Goal: Transaction & Acquisition: Book appointment/travel/reservation

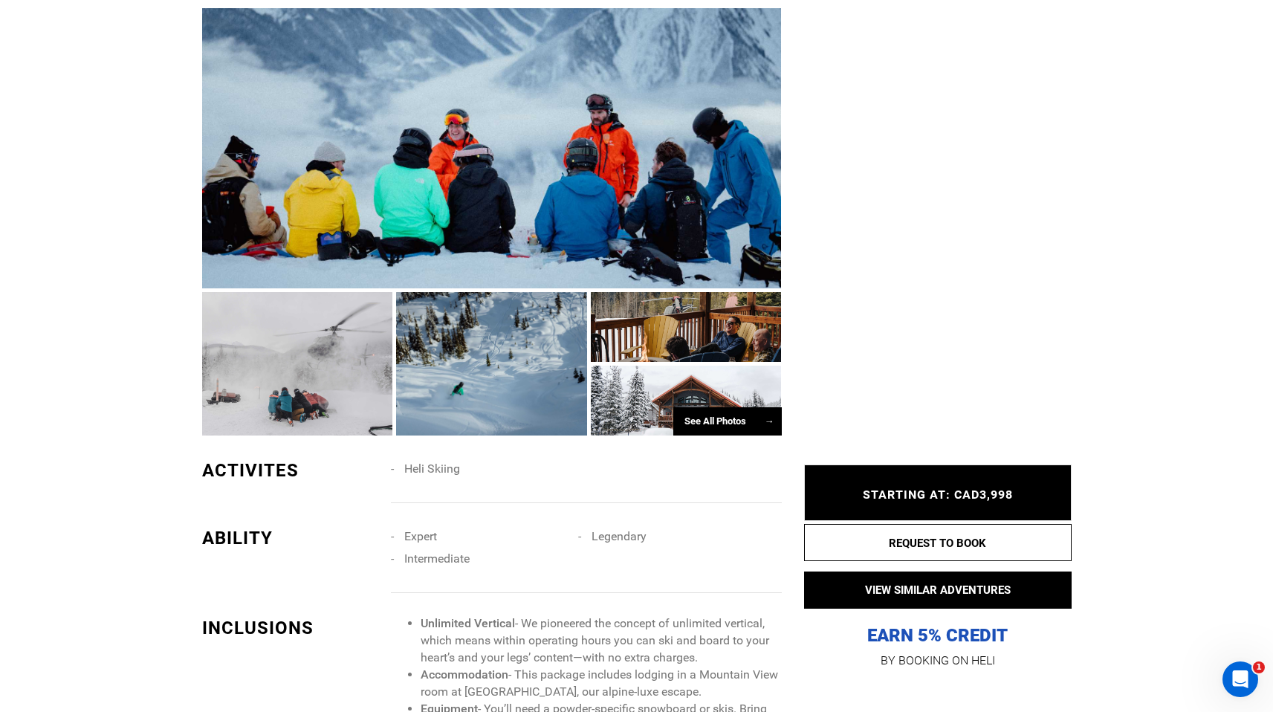
scroll to position [863, 0]
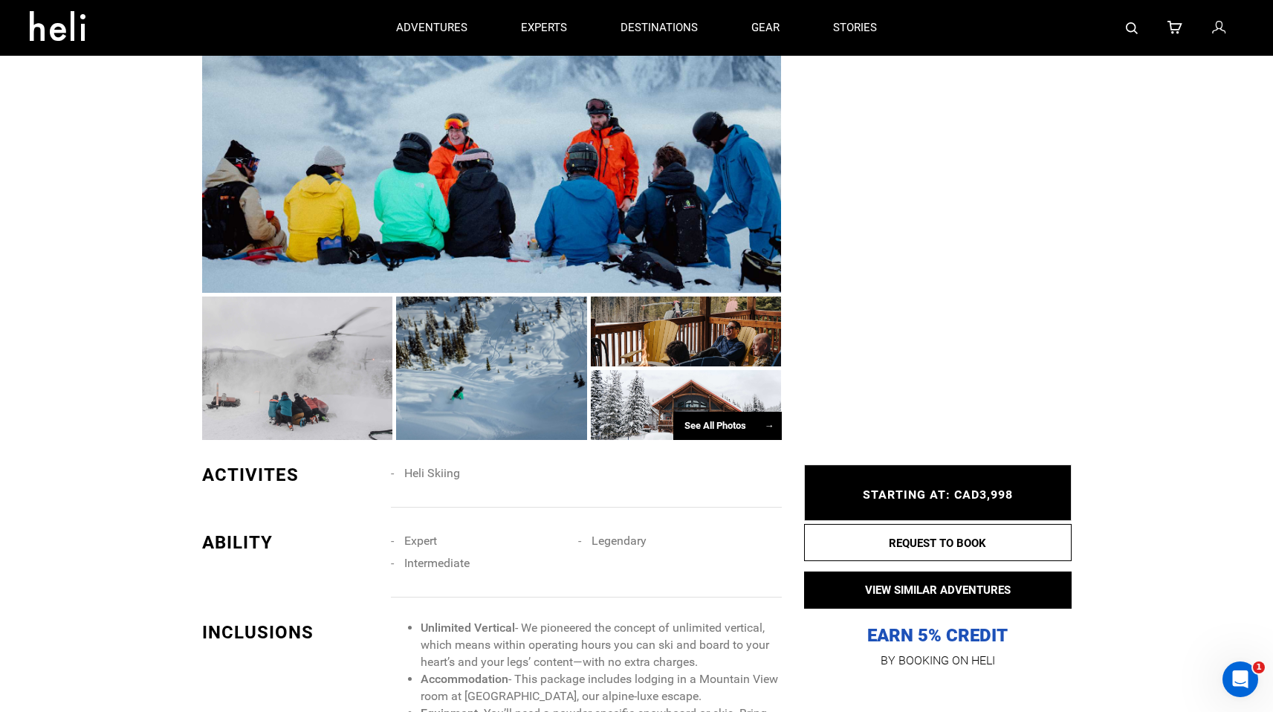
click at [473, 351] on div at bounding box center [491, 368] width 191 height 143
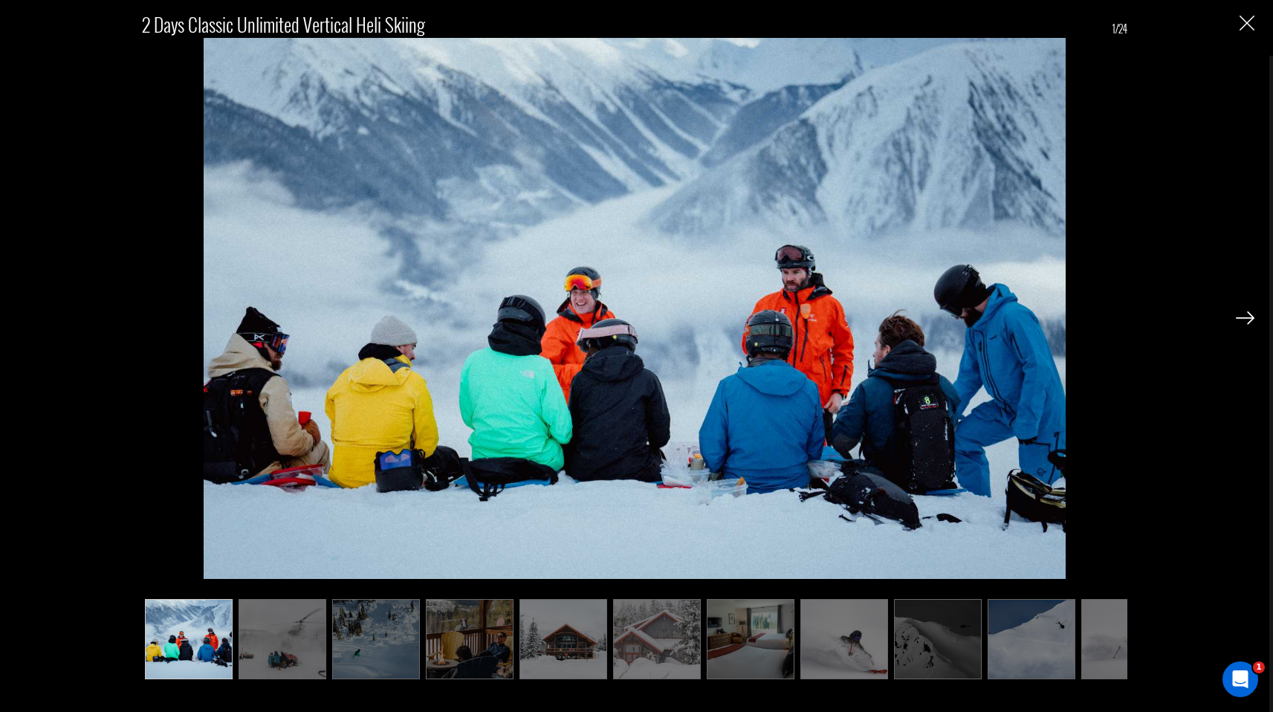
click at [1241, 318] on img at bounding box center [1245, 317] width 19 height 13
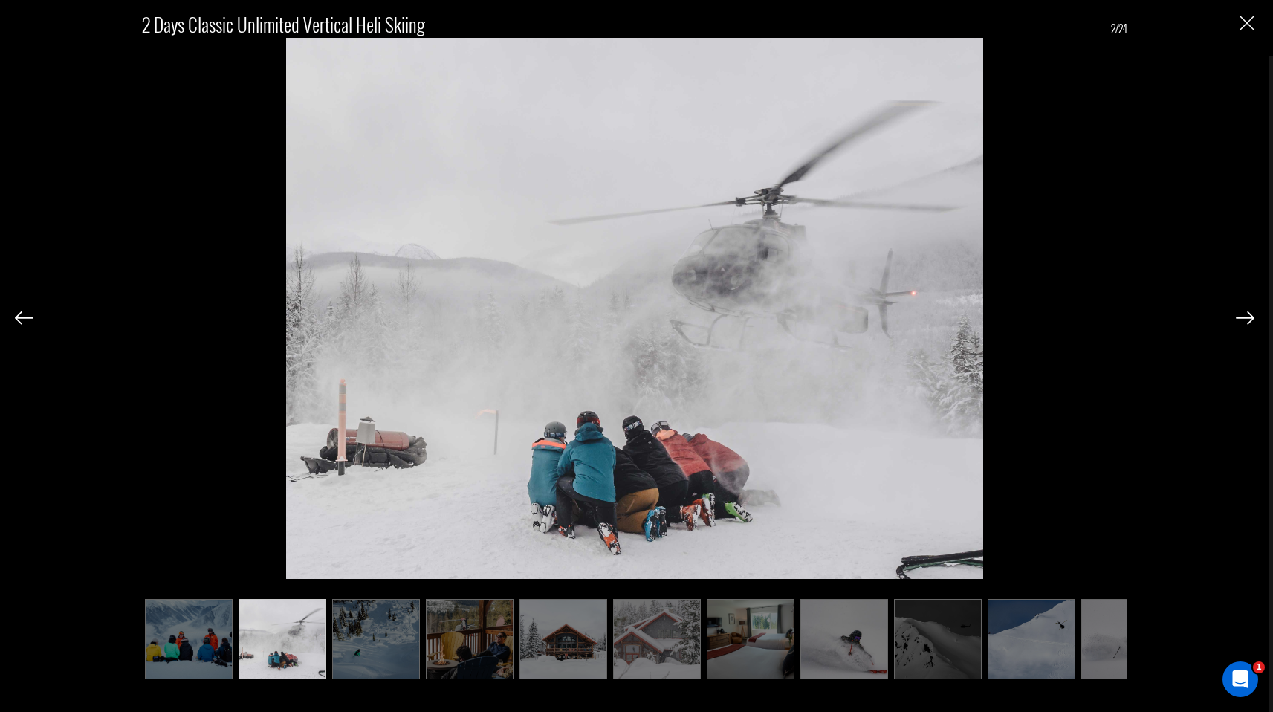
click at [1241, 318] on img at bounding box center [1245, 317] width 19 height 13
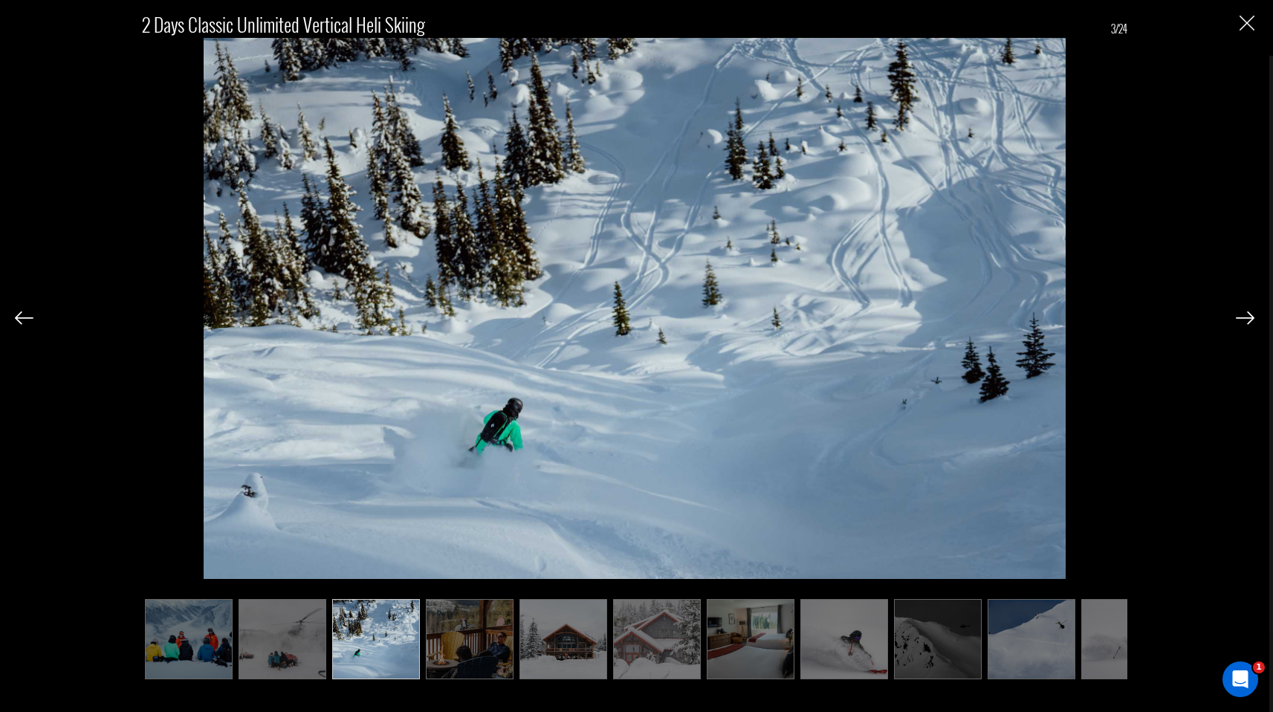
click at [1241, 318] on img at bounding box center [1245, 317] width 19 height 13
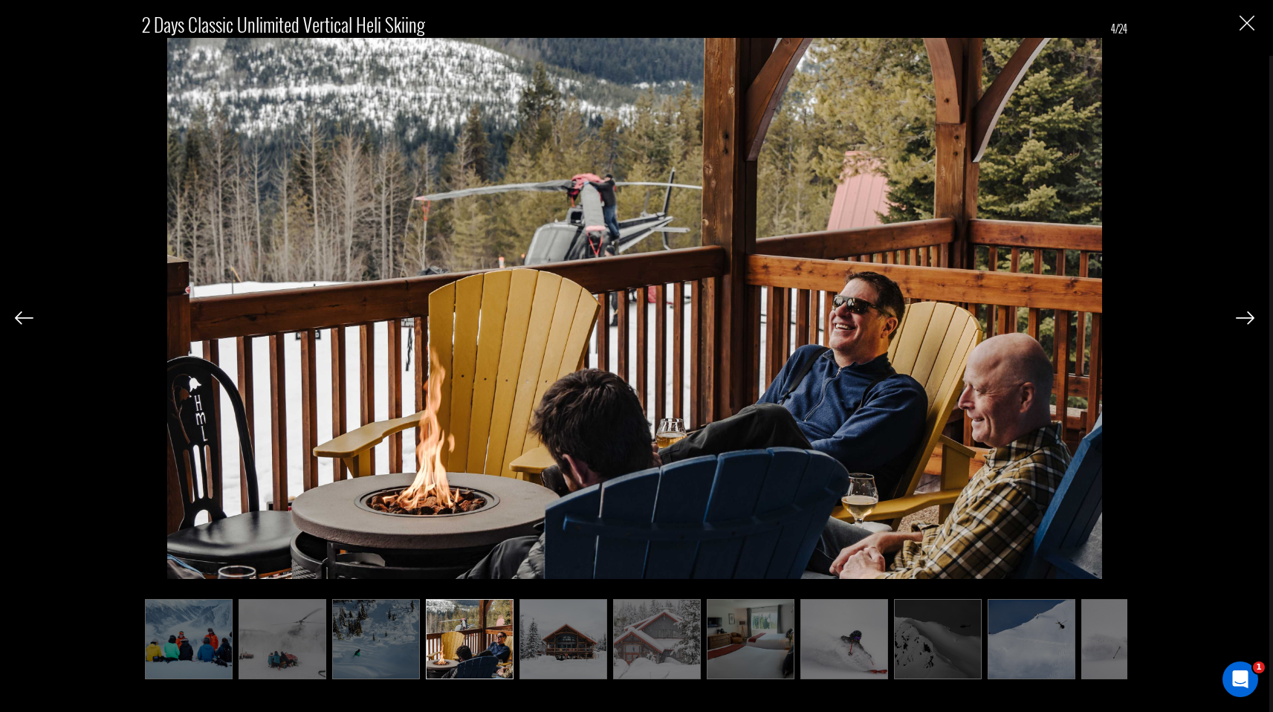
click at [1241, 318] on img at bounding box center [1245, 317] width 19 height 13
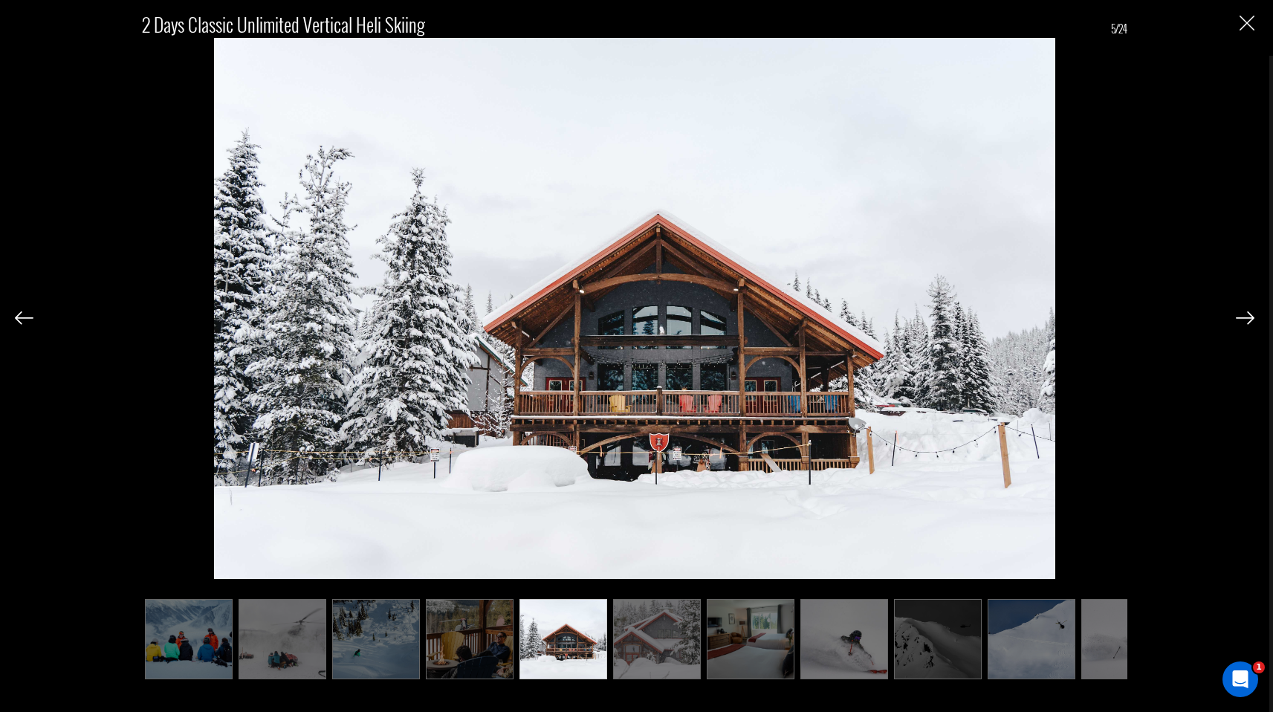
click at [1241, 318] on img at bounding box center [1245, 317] width 19 height 13
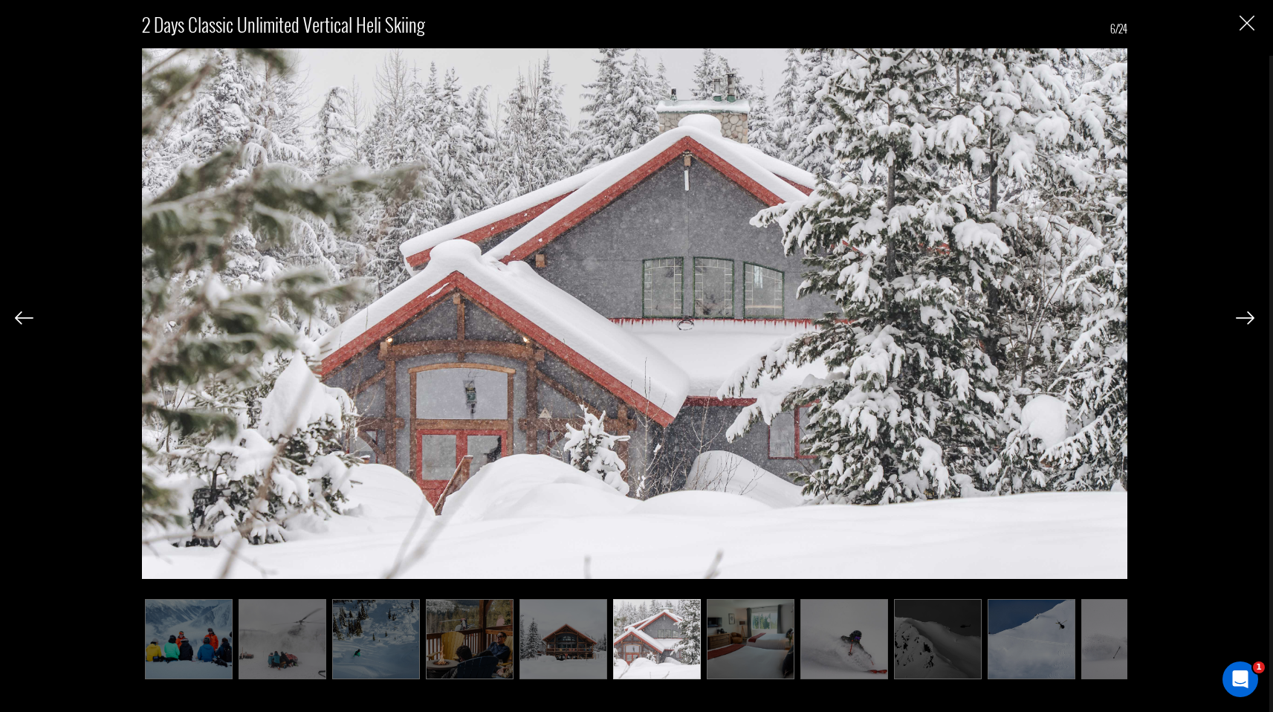
click at [1241, 318] on img at bounding box center [1245, 317] width 19 height 13
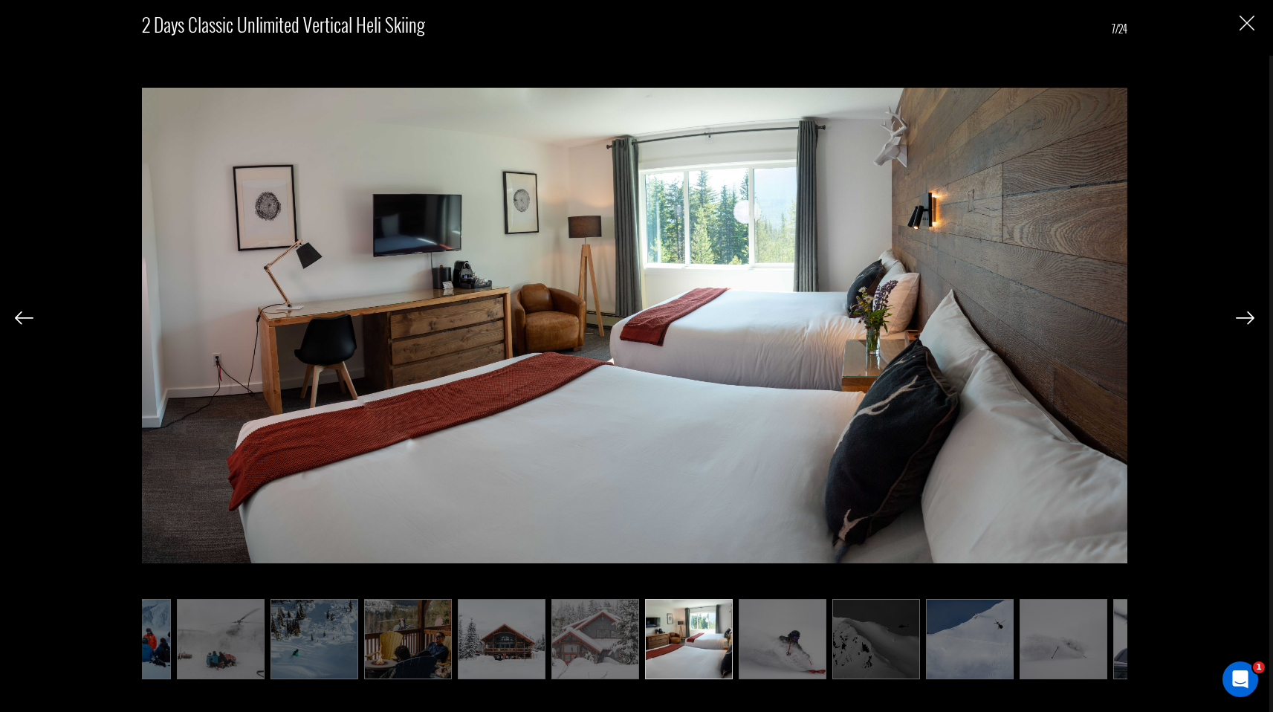
scroll to position [0, 74]
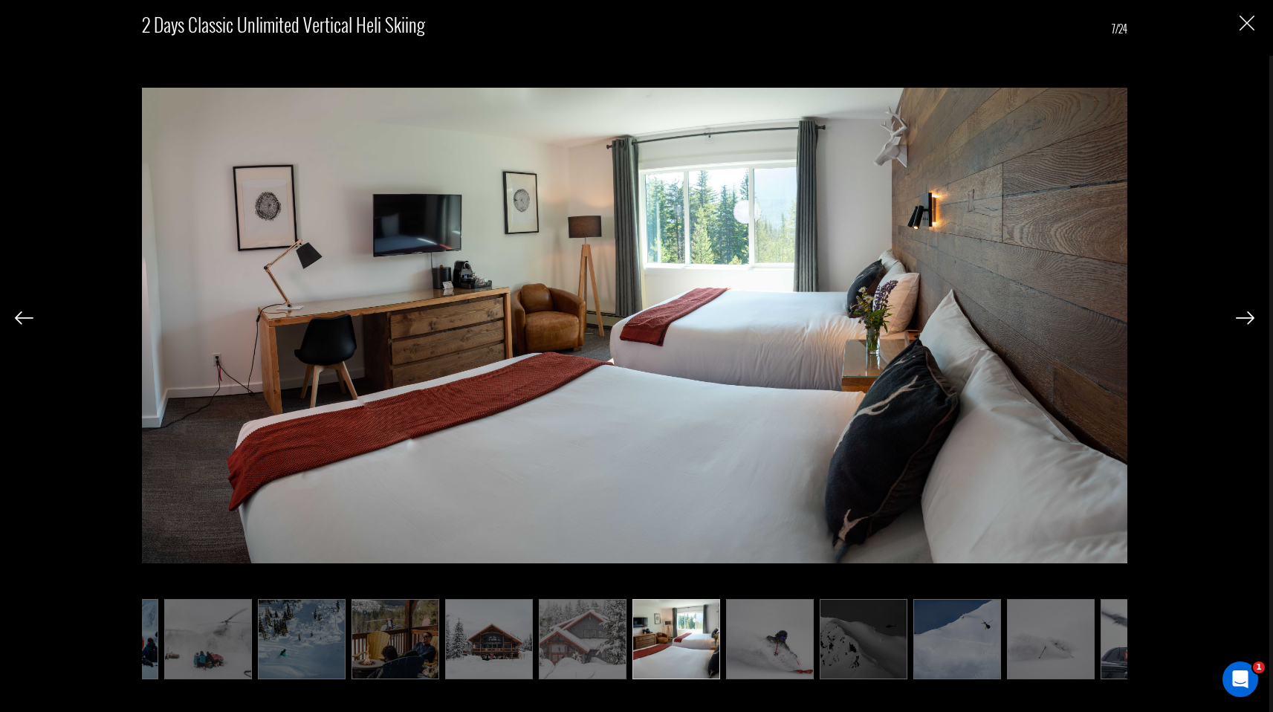
click at [1241, 318] on img at bounding box center [1245, 317] width 19 height 13
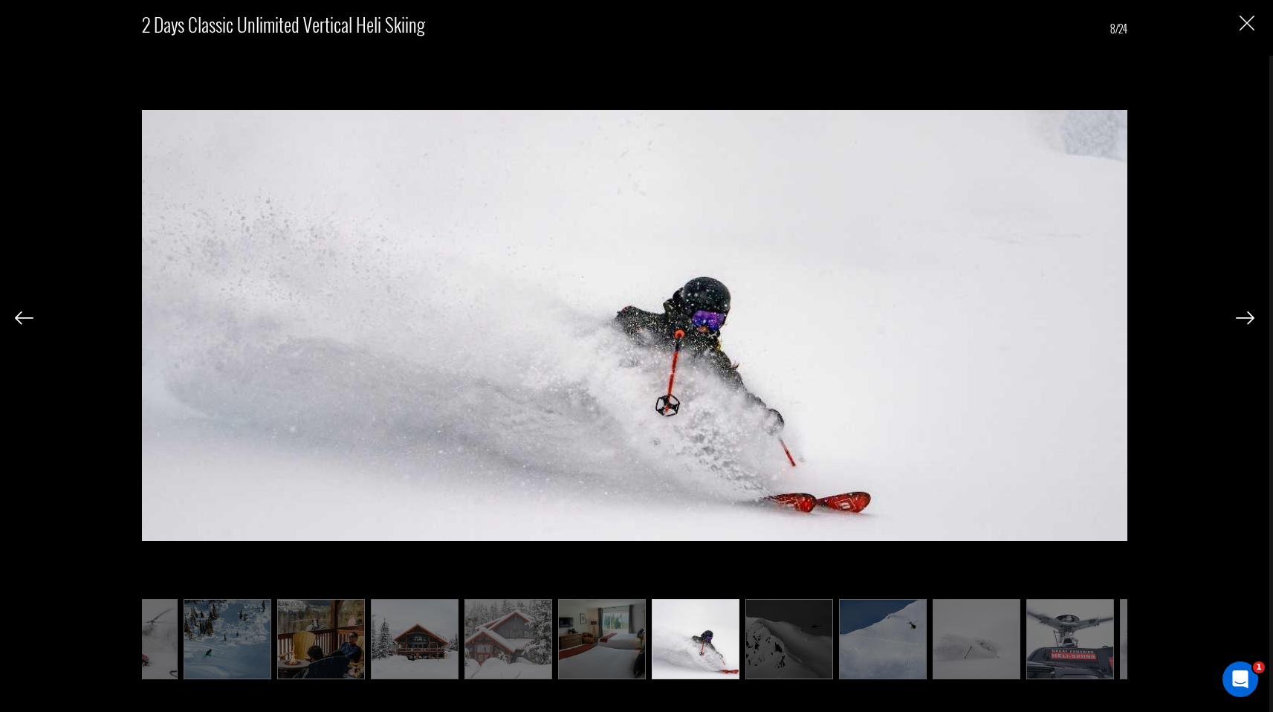
click at [1241, 318] on img at bounding box center [1245, 317] width 19 height 13
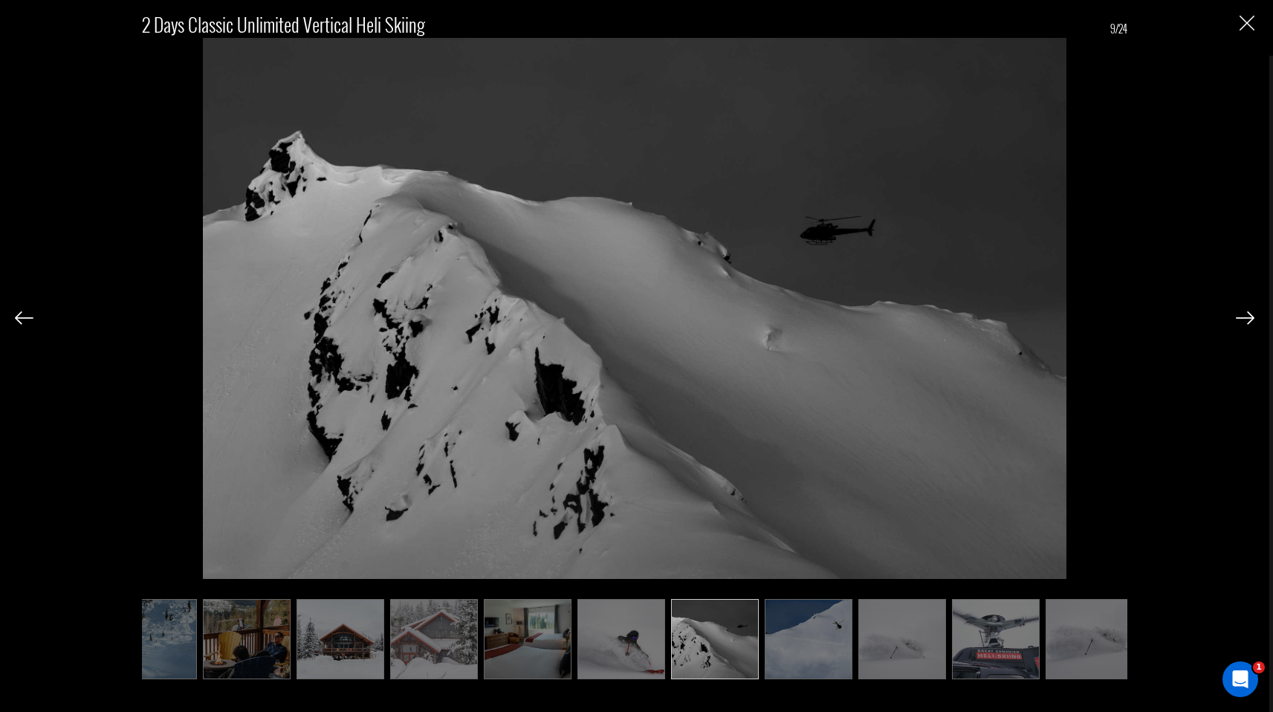
click at [1241, 318] on img at bounding box center [1245, 317] width 19 height 13
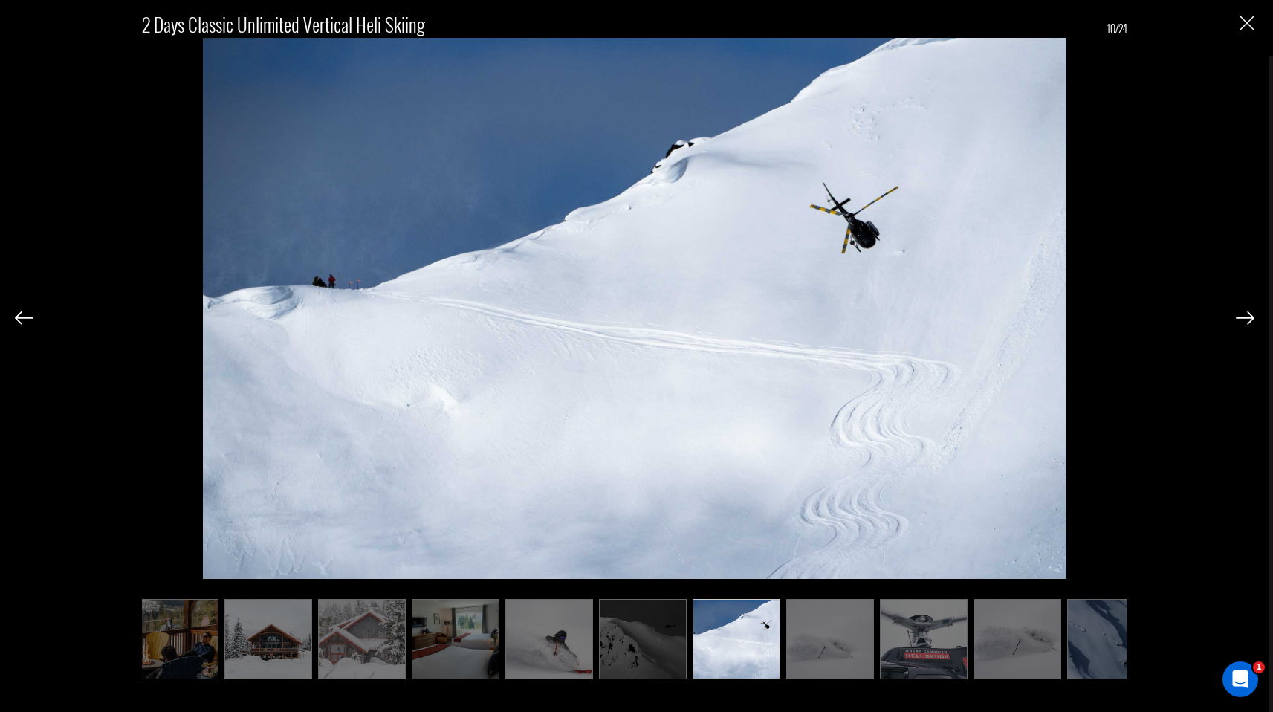
scroll to position [0, 297]
click at [1241, 318] on img at bounding box center [1245, 317] width 19 height 13
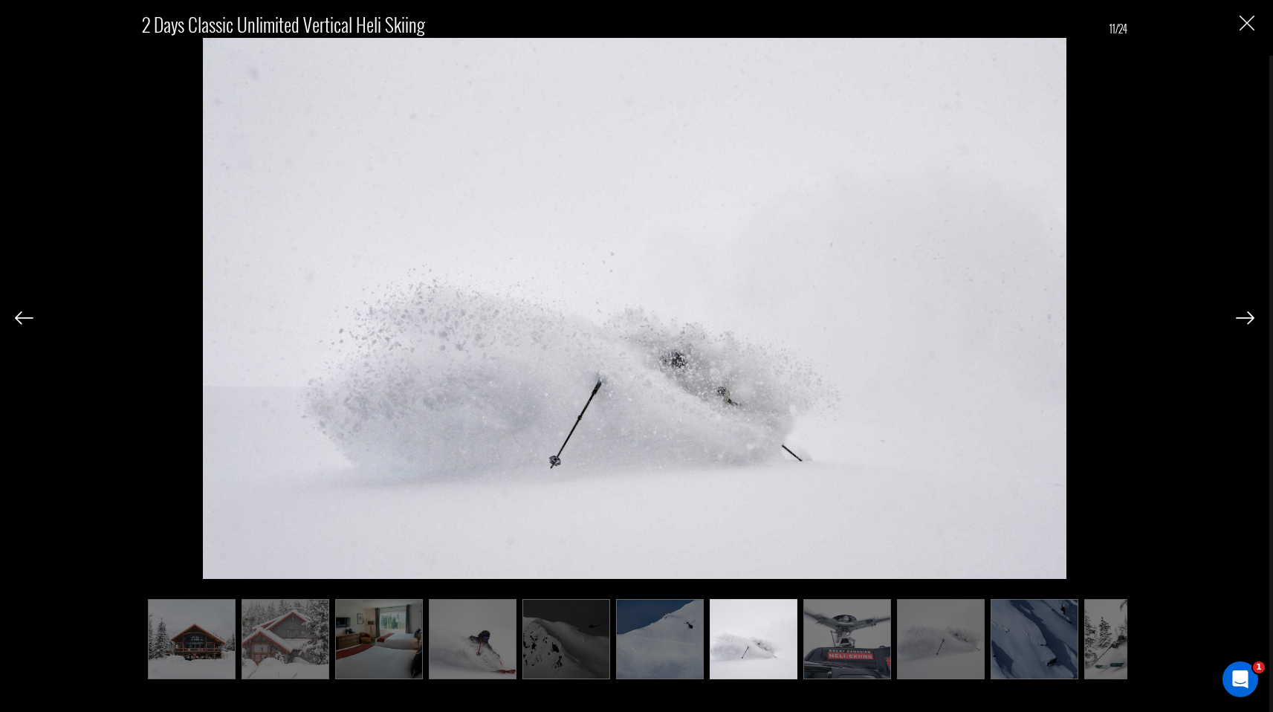
click at [1241, 318] on img at bounding box center [1245, 317] width 19 height 13
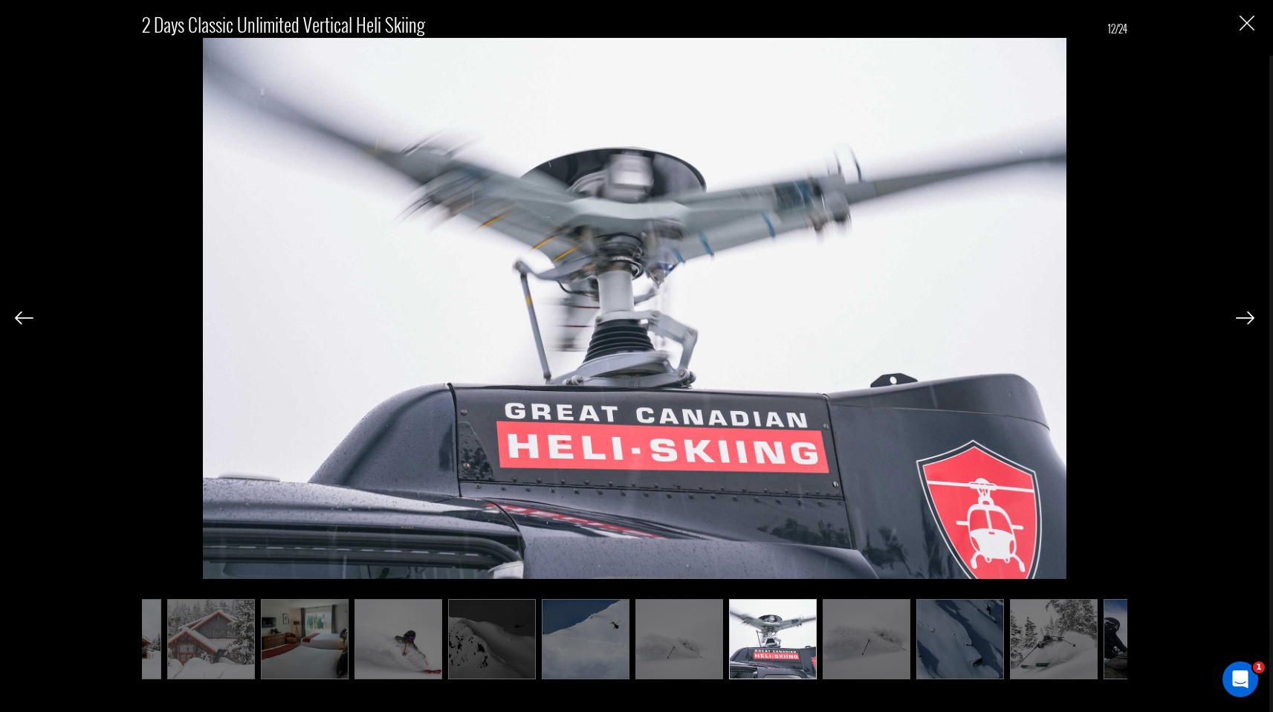
click at [1241, 318] on img at bounding box center [1245, 317] width 19 height 13
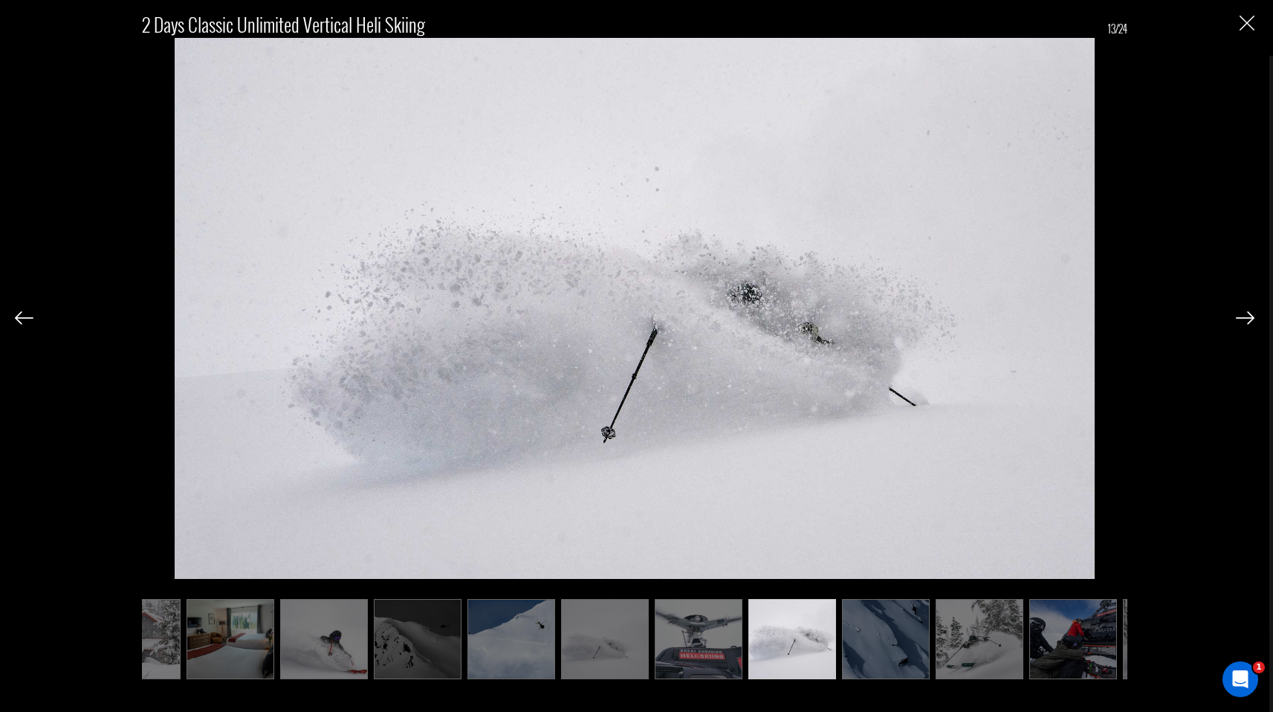
click at [1241, 318] on img at bounding box center [1245, 317] width 19 height 13
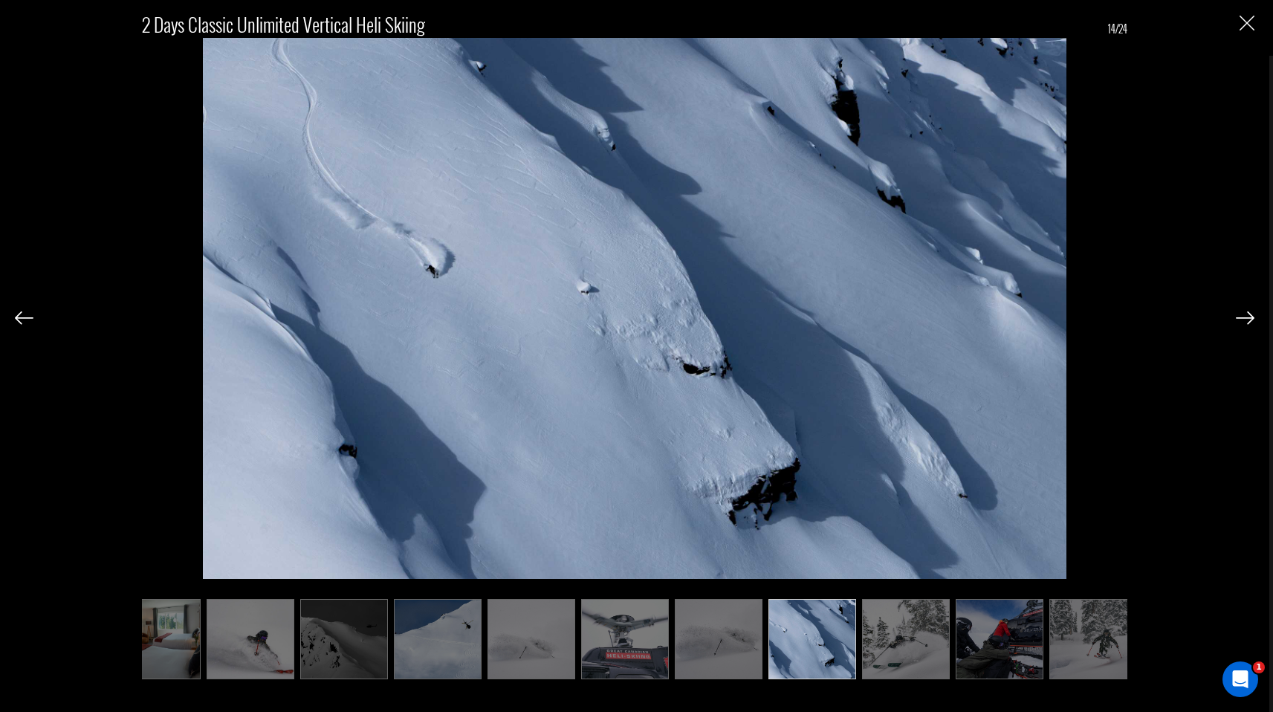
click at [1241, 318] on img at bounding box center [1245, 317] width 19 height 13
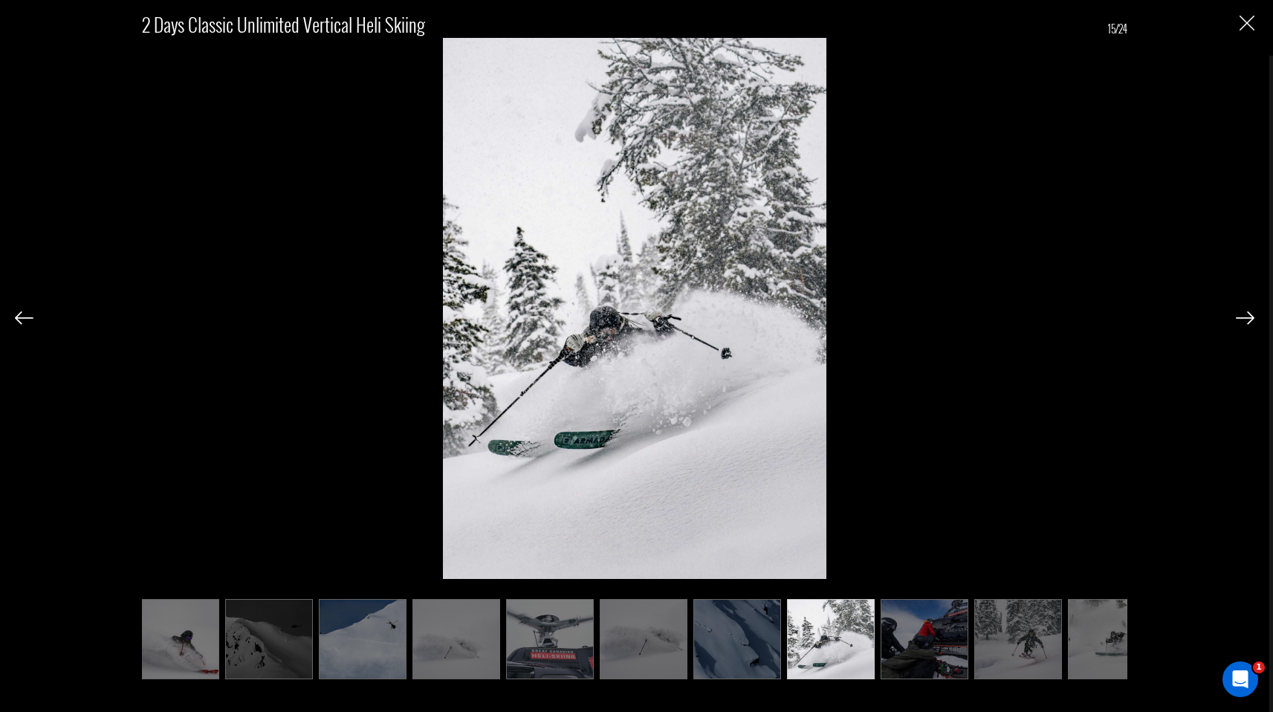
click at [1241, 318] on img at bounding box center [1245, 317] width 19 height 13
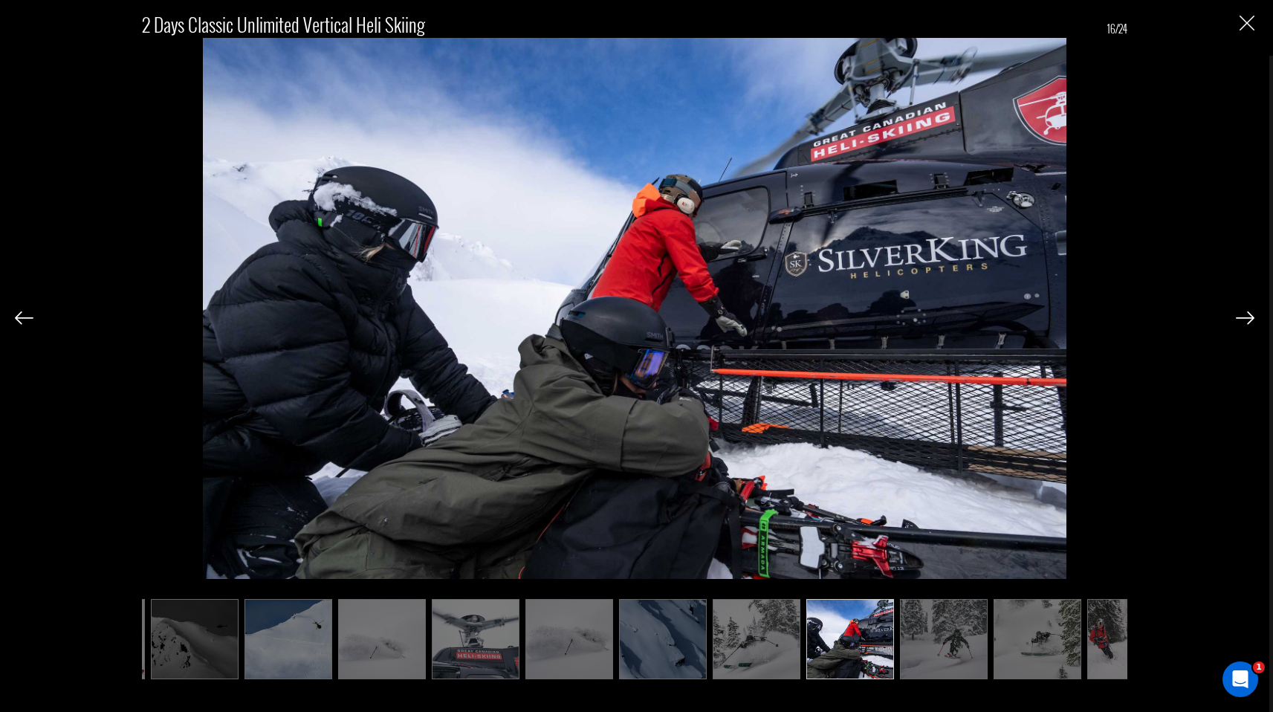
click at [1241, 318] on img at bounding box center [1245, 317] width 19 height 13
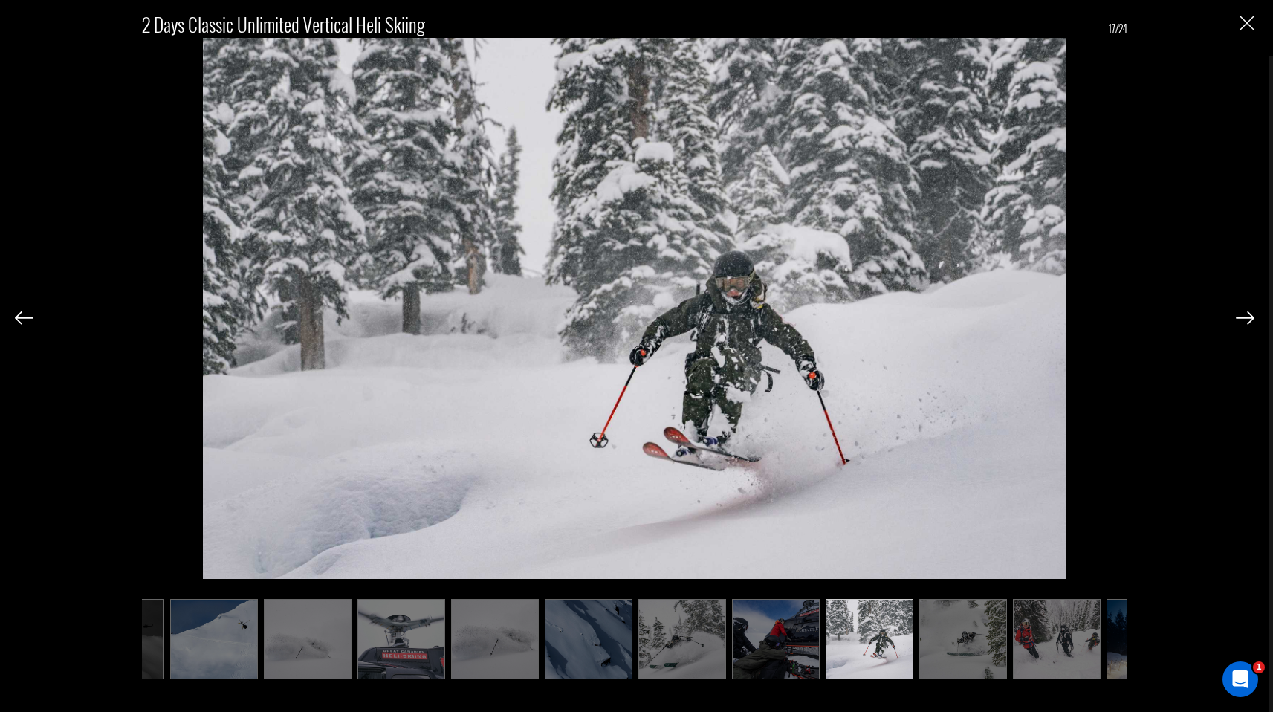
click at [1241, 318] on img at bounding box center [1245, 317] width 19 height 13
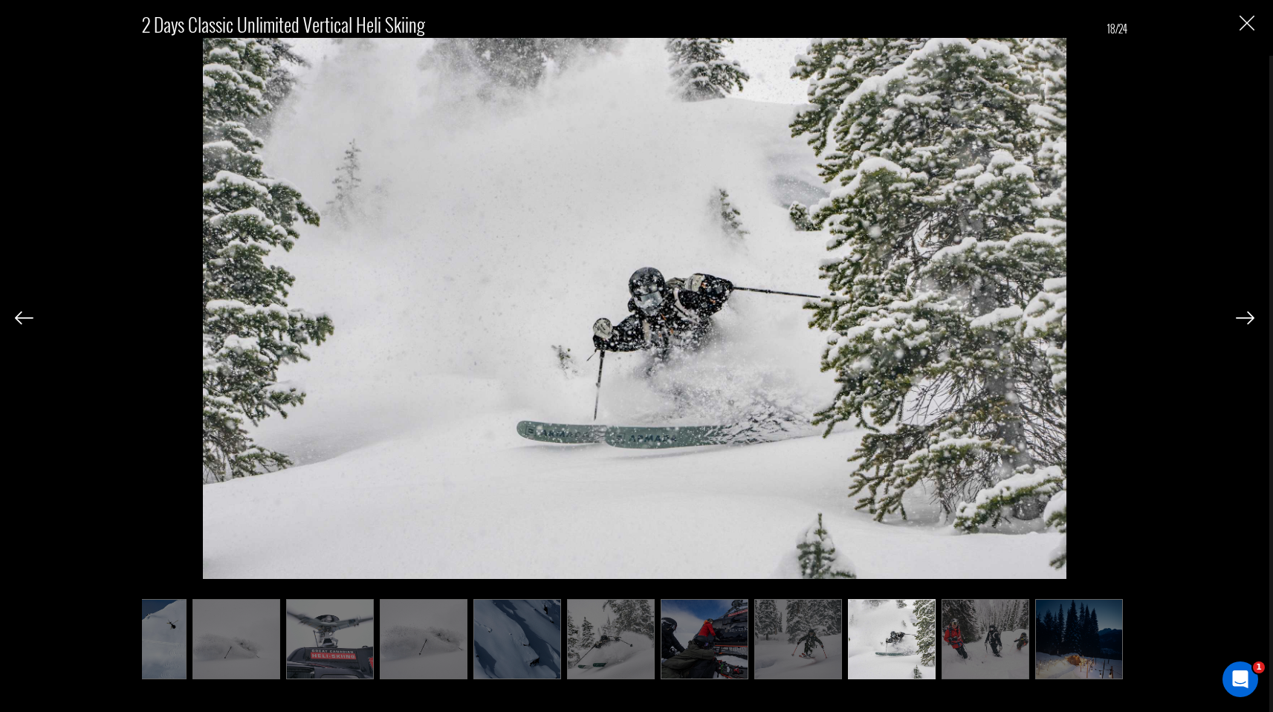
click at [1241, 318] on img at bounding box center [1245, 317] width 19 height 13
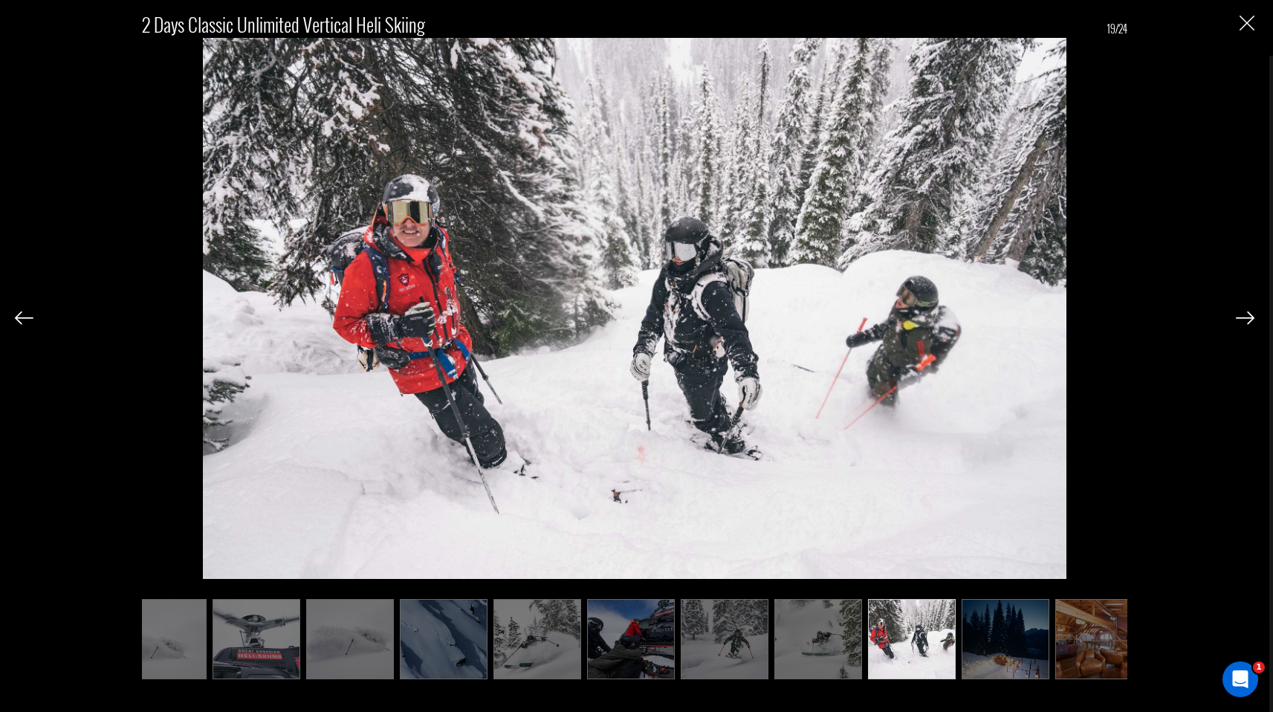
click at [1241, 318] on img at bounding box center [1245, 317] width 19 height 13
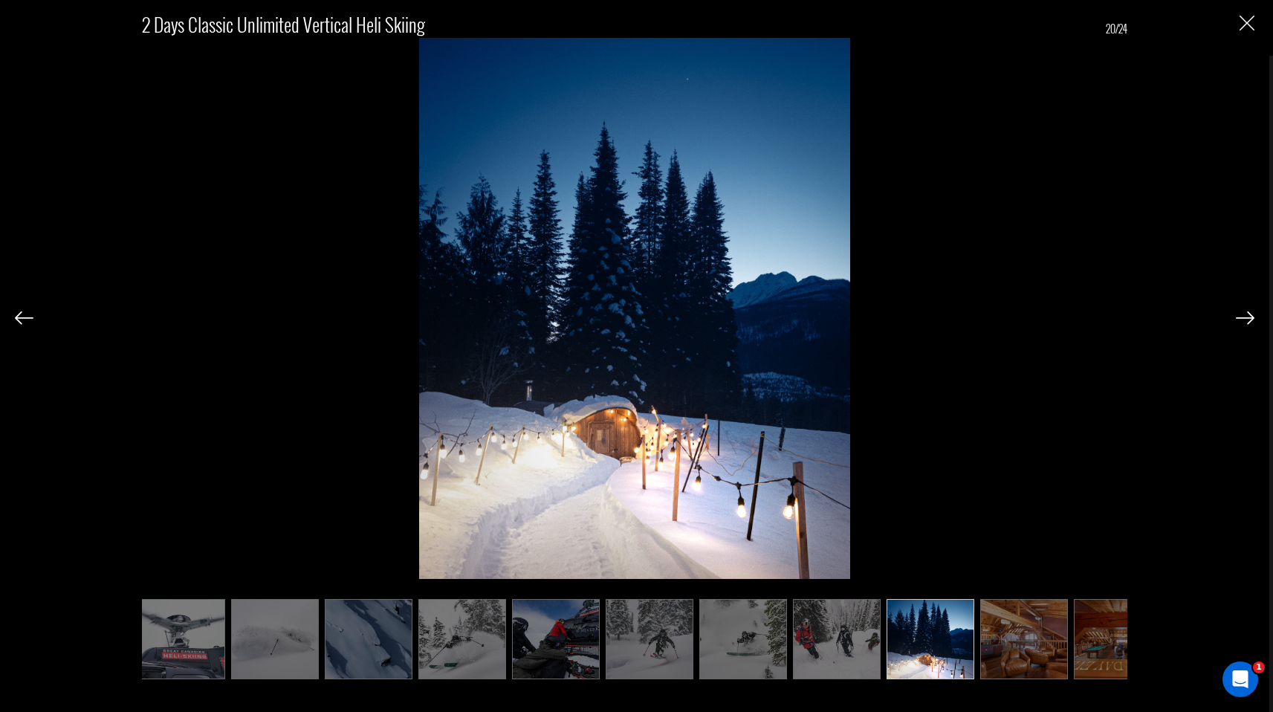
click at [1241, 318] on img at bounding box center [1245, 317] width 19 height 13
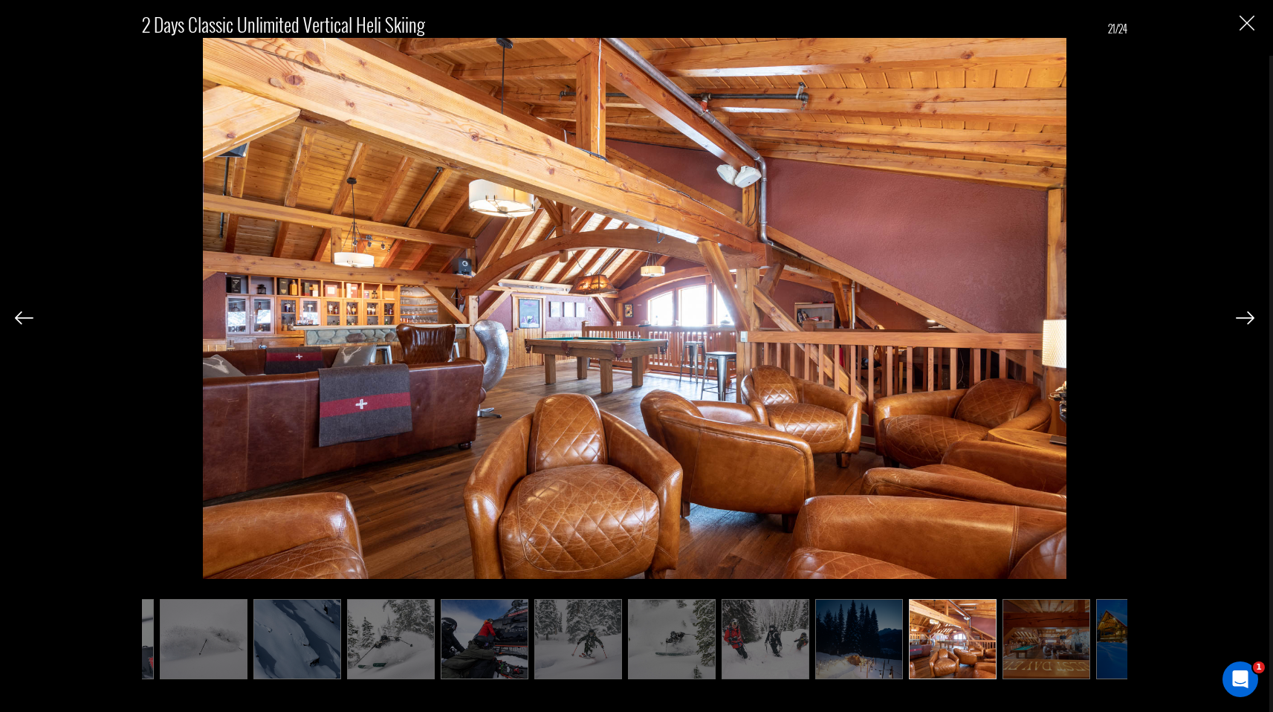
scroll to position [0, 1112]
click at [1241, 318] on img at bounding box center [1245, 317] width 19 height 13
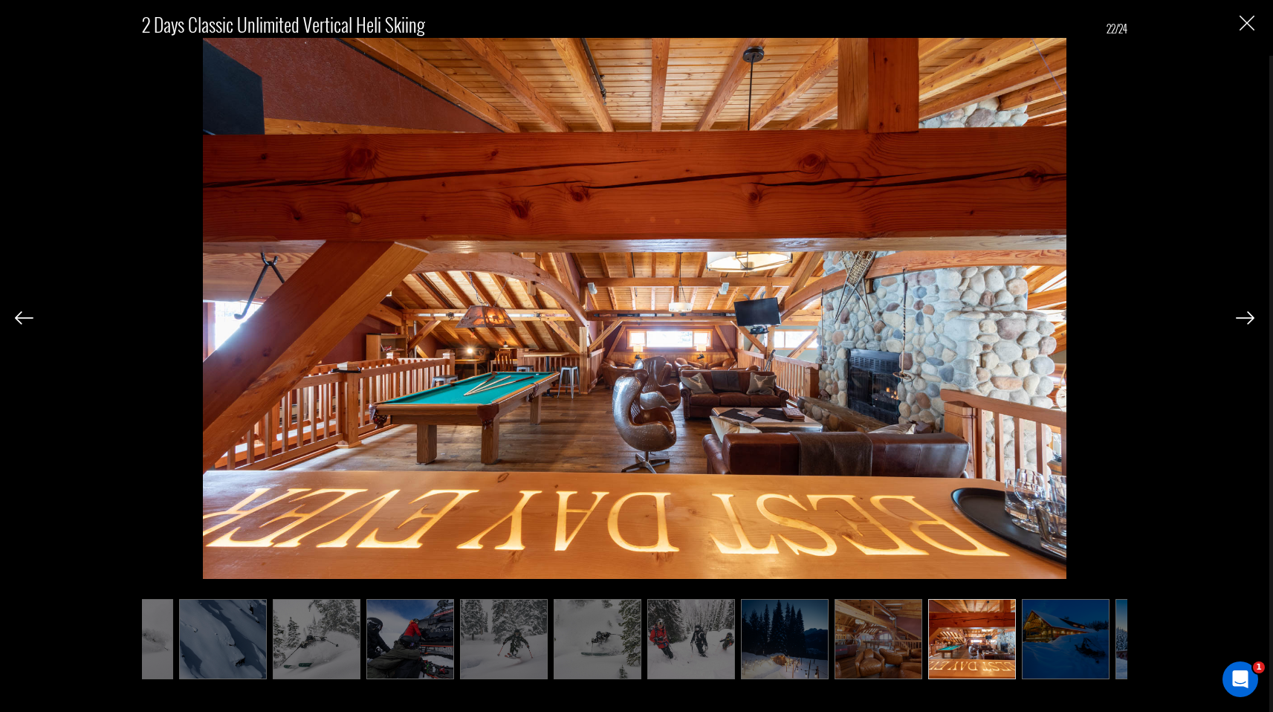
scroll to position [0, 1186]
click at [1241, 318] on img at bounding box center [1245, 317] width 19 height 13
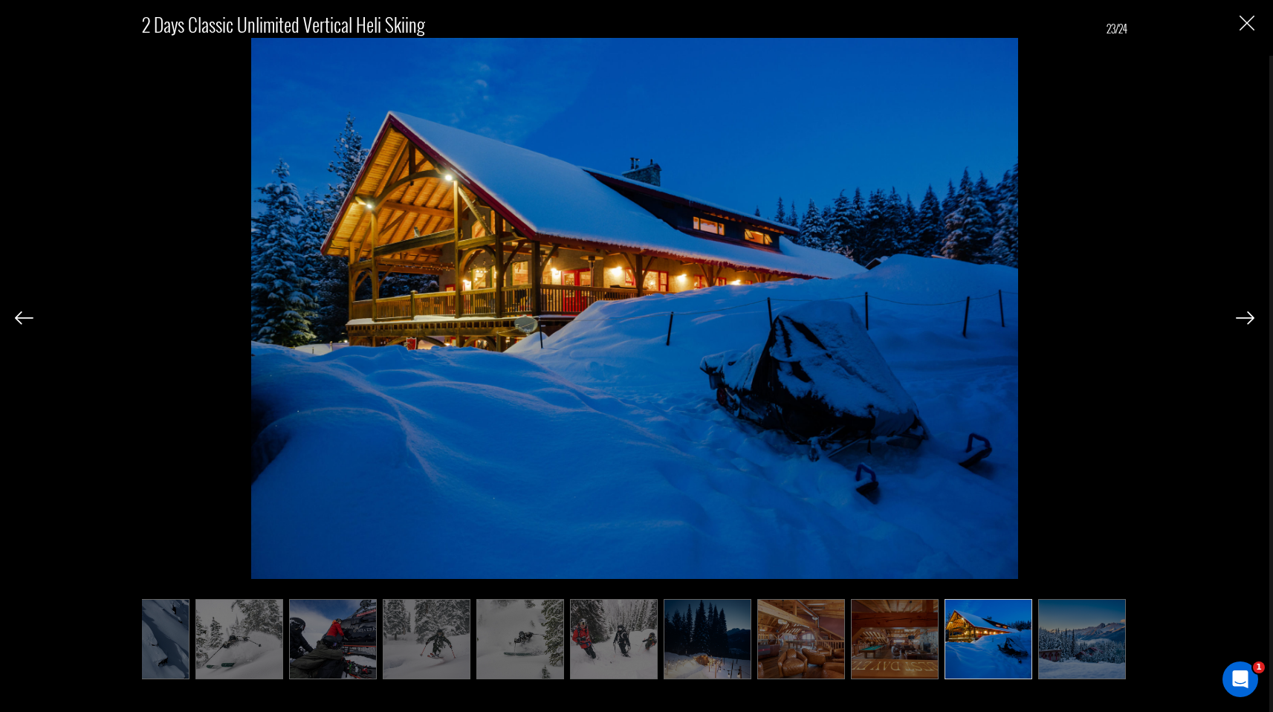
click at [1241, 318] on img at bounding box center [1245, 317] width 19 height 13
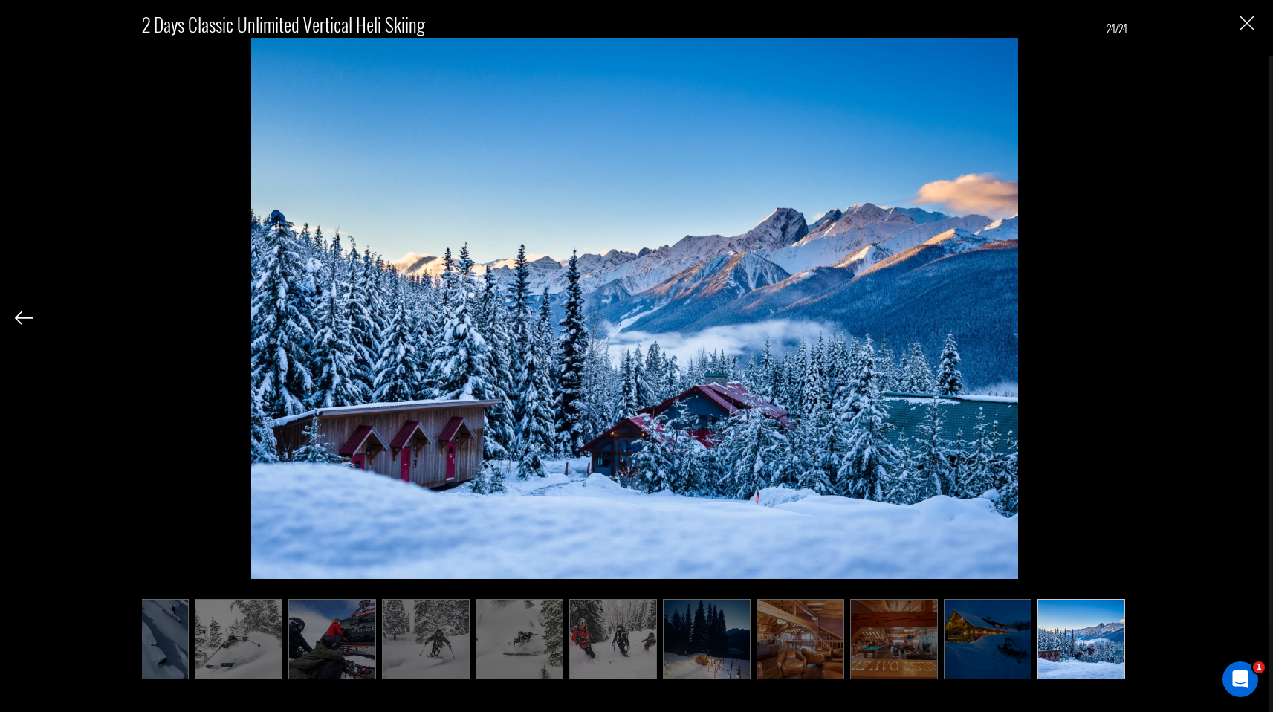
click at [1241, 318] on div "2 Days Classic Unlimited Vertical Heli Skiing 24/24" at bounding box center [635, 338] width 1240 height 676
click at [1243, 31] on div "2 Days Classic Unlimited Vertical Heli Skiing 24/24" at bounding box center [635, 338] width 1240 height 676
click at [1251, 25] on img "Close" at bounding box center [1247, 23] width 15 height 15
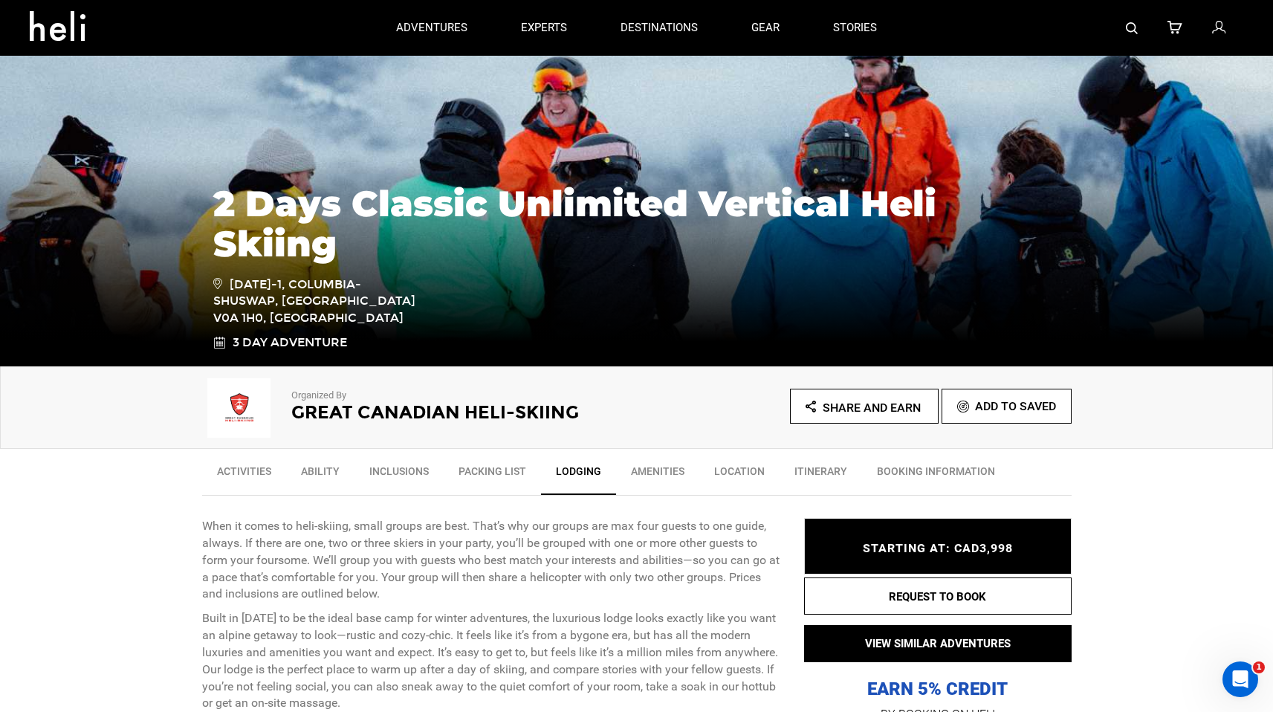
scroll to position [0, 0]
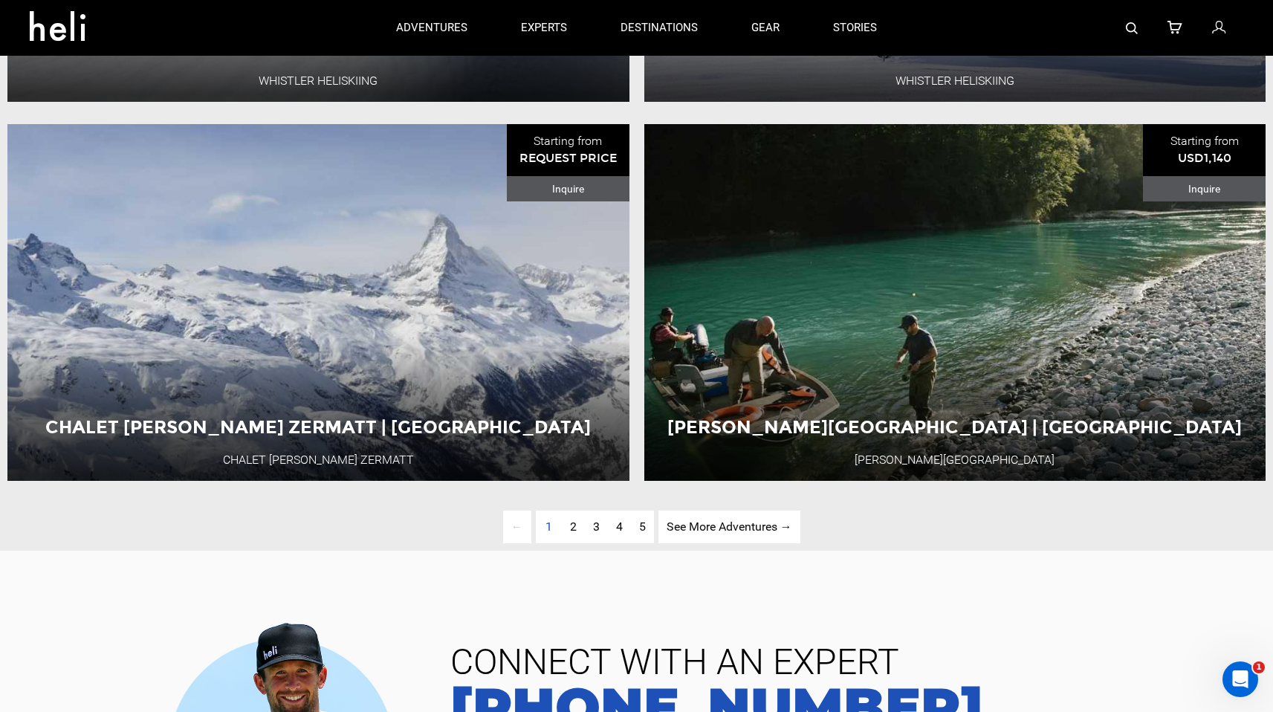
scroll to position [3866, 0]
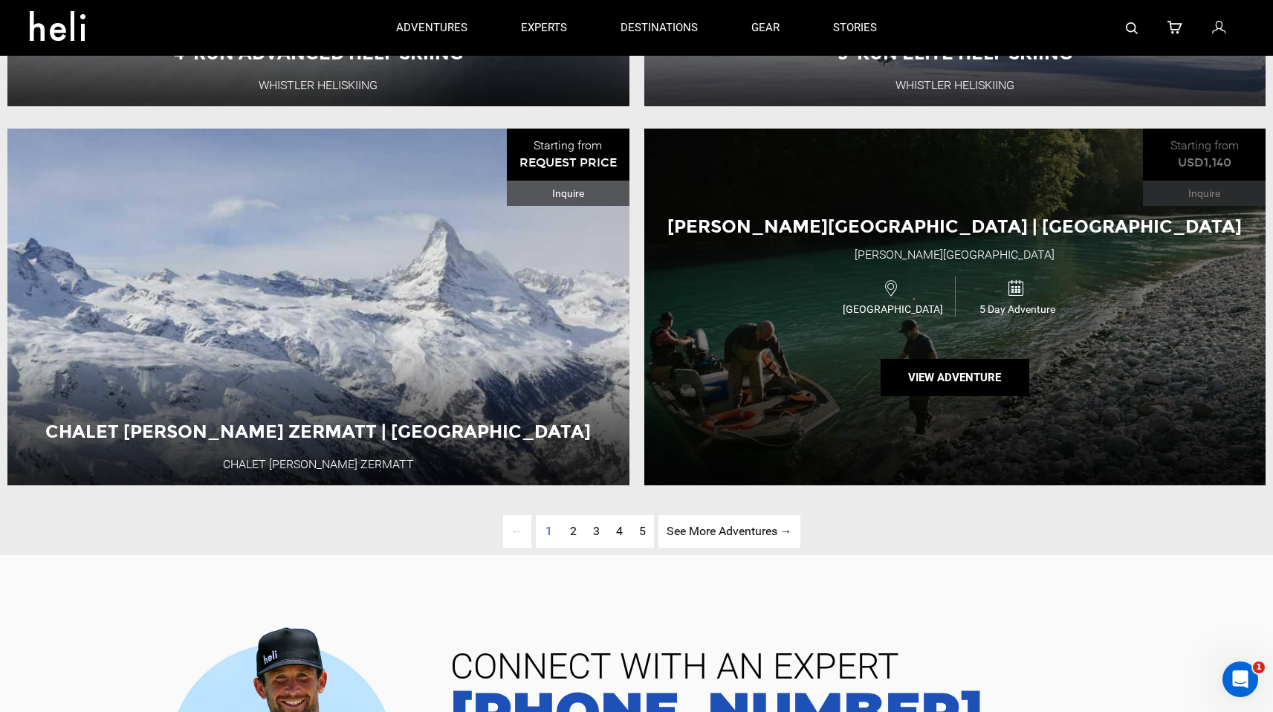
click at [947, 470] on div "[PERSON_NAME][GEOGRAPHIC_DATA] | [GEOGRAPHIC_DATA] [PERSON_NAME][GEOGRAPHIC_DAT…" at bounding box center [955, 307] width 622 height 357
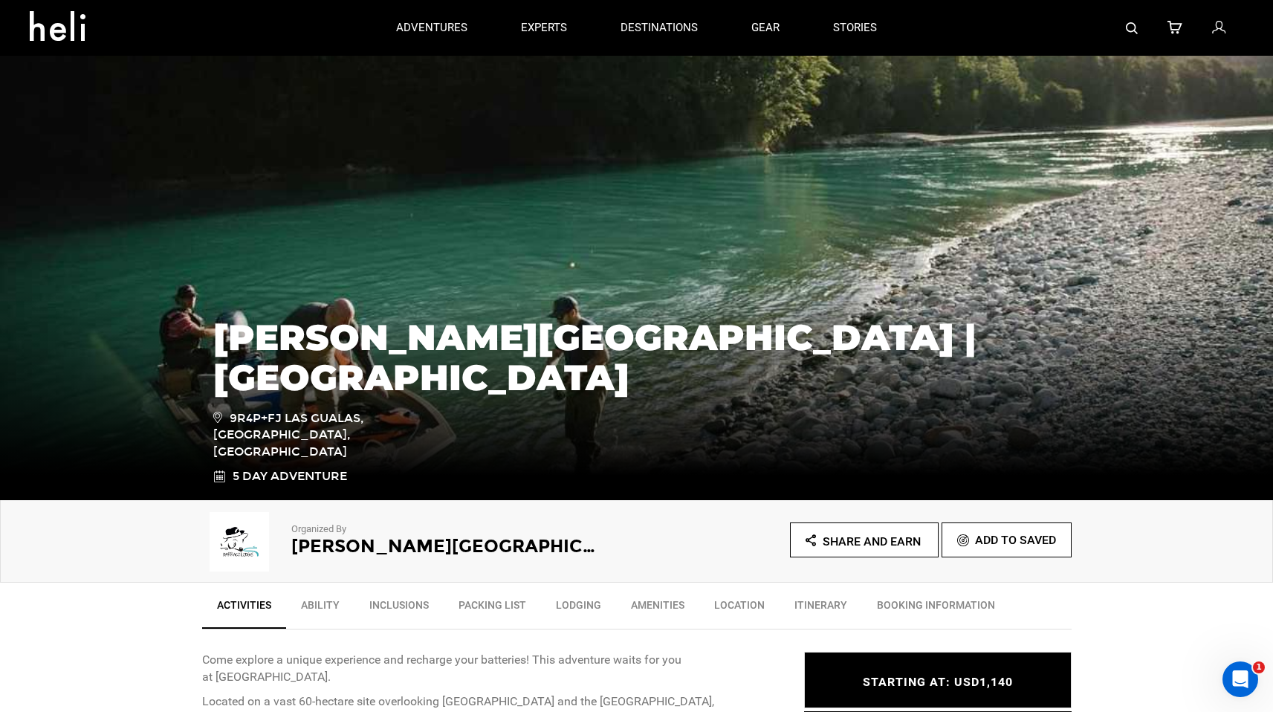
click at [799, 615] on link "Itinerary" at bounding box center [821, 608] width 82 height 37
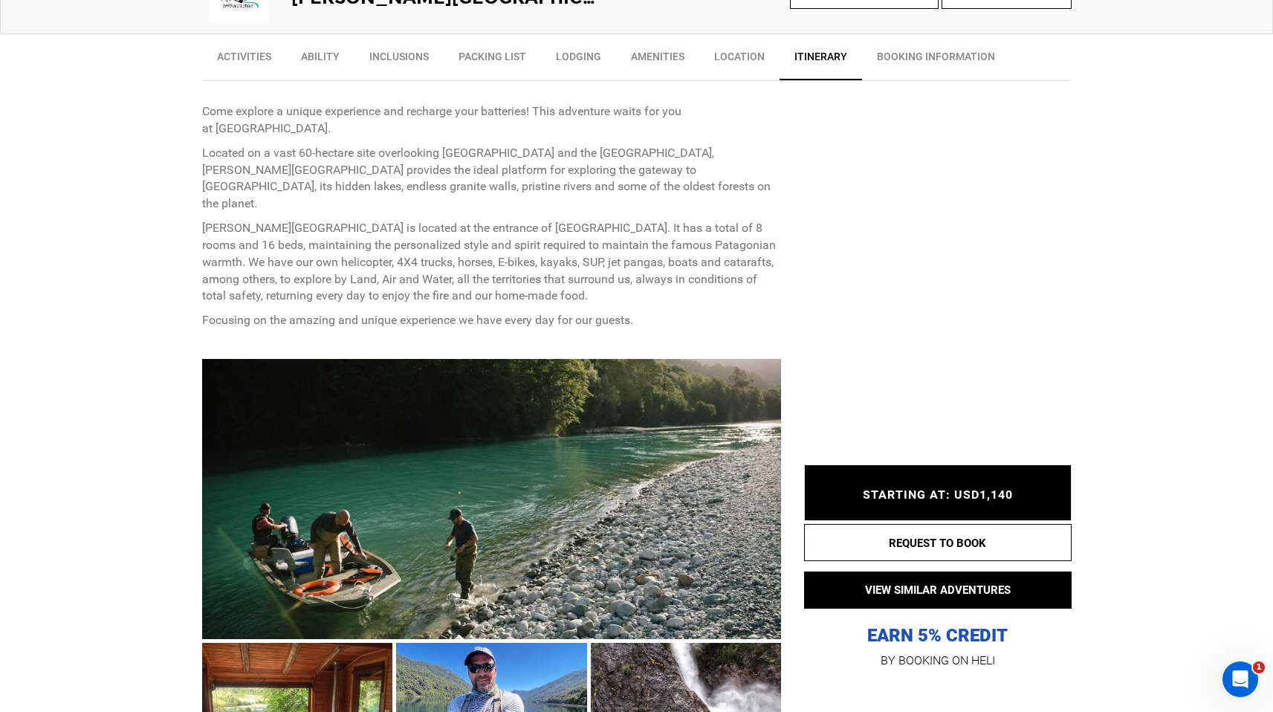
scroll to position [706, 0]
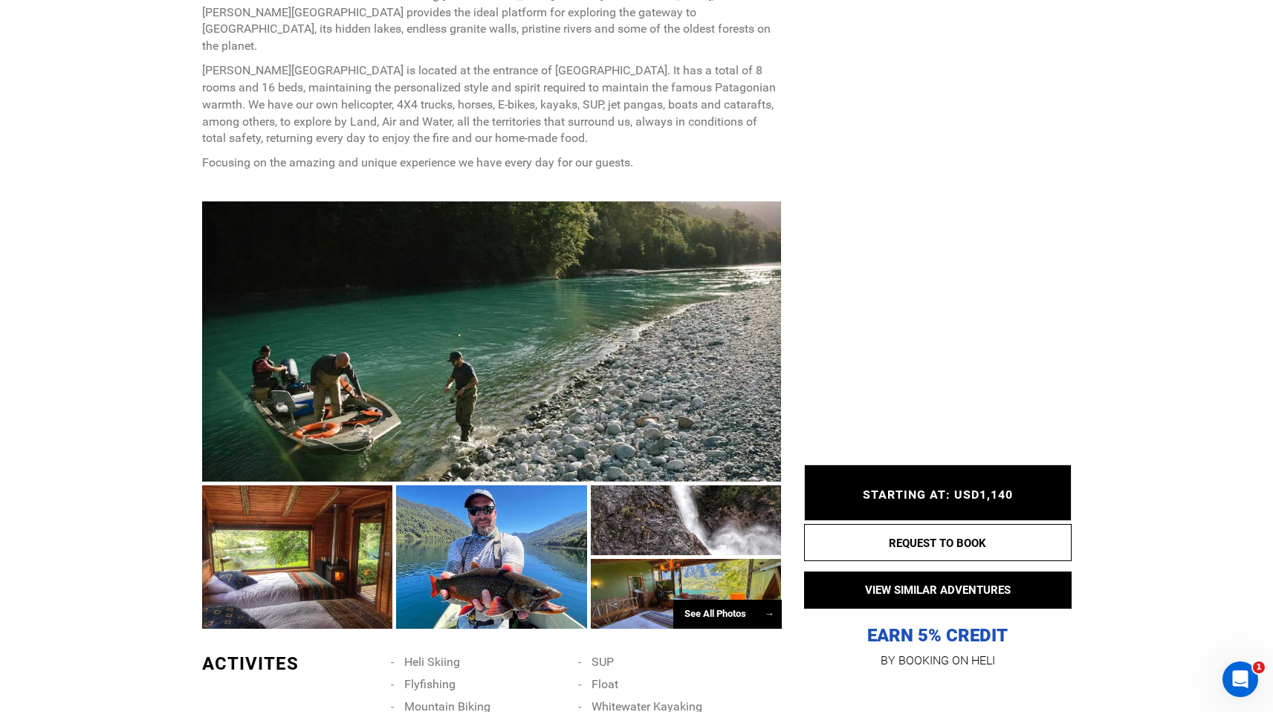
click at [548, 411] on div at bounding box center [492, 341] width 580 height 280
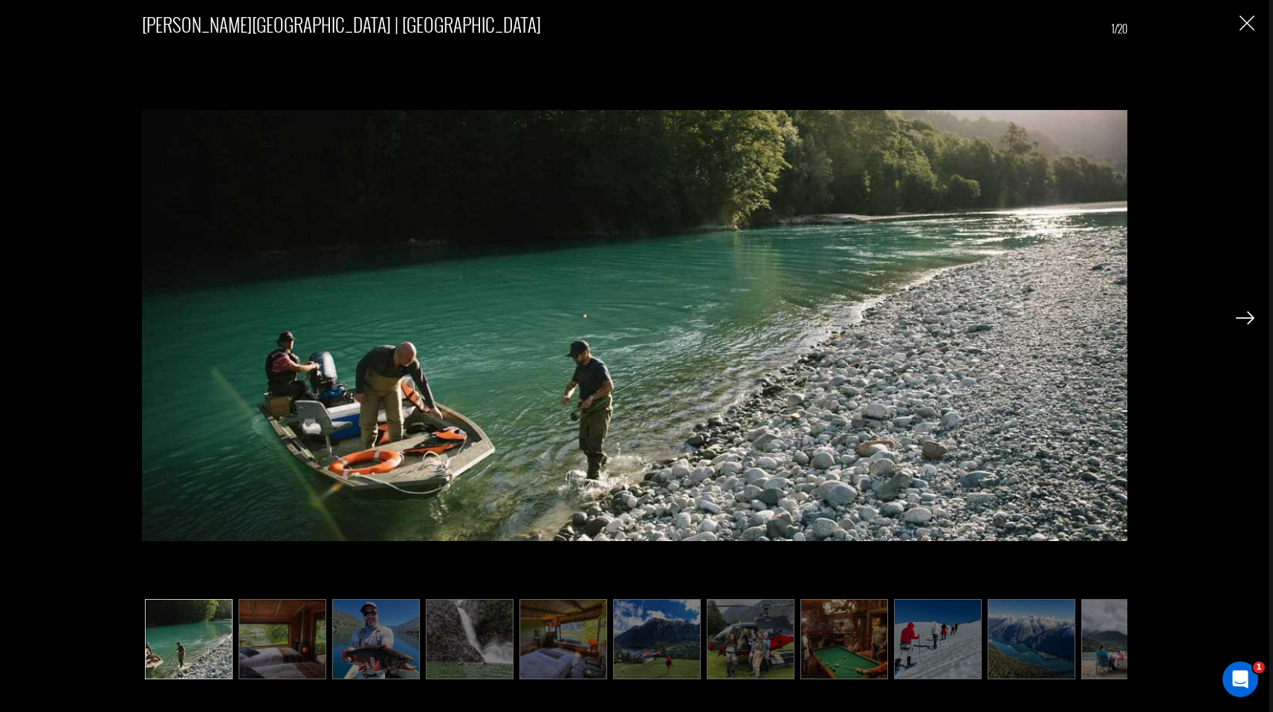
click at [1244, 313] on img at bounding box center [1245, 317] width 19 height 13
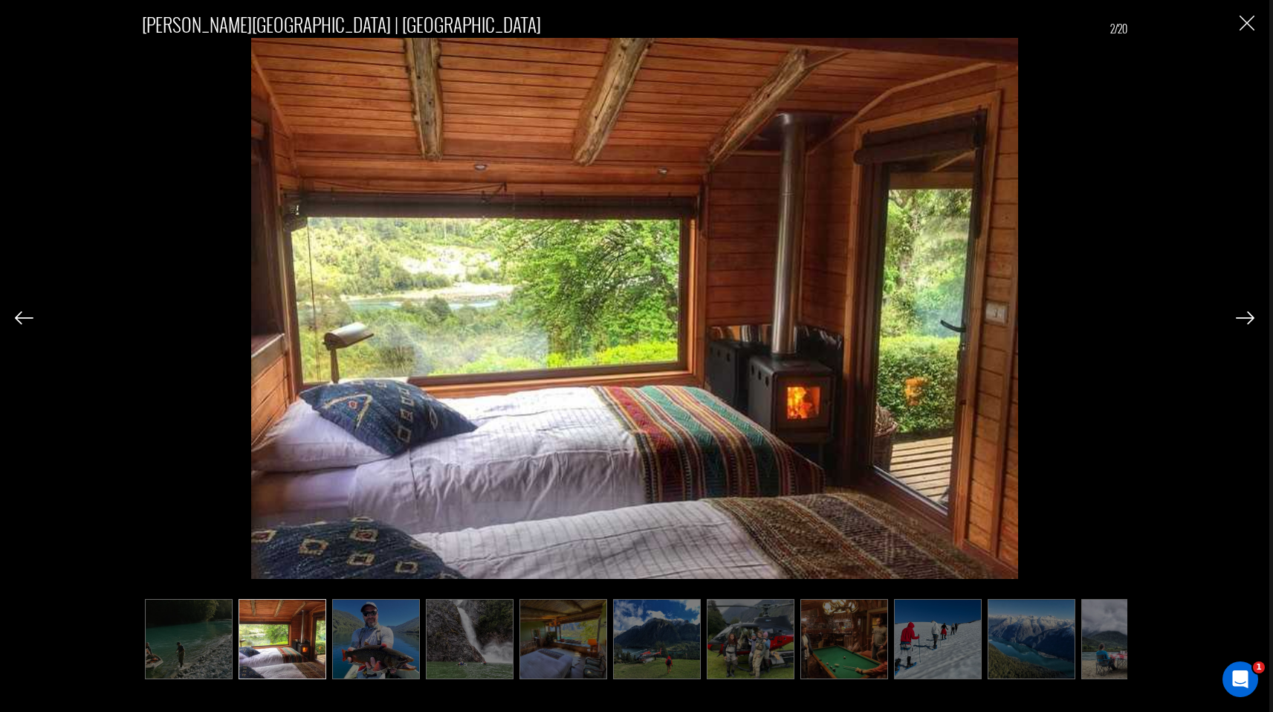
click at [1244, 313] on img at bounding box center [1245, 317] width 19 height 13
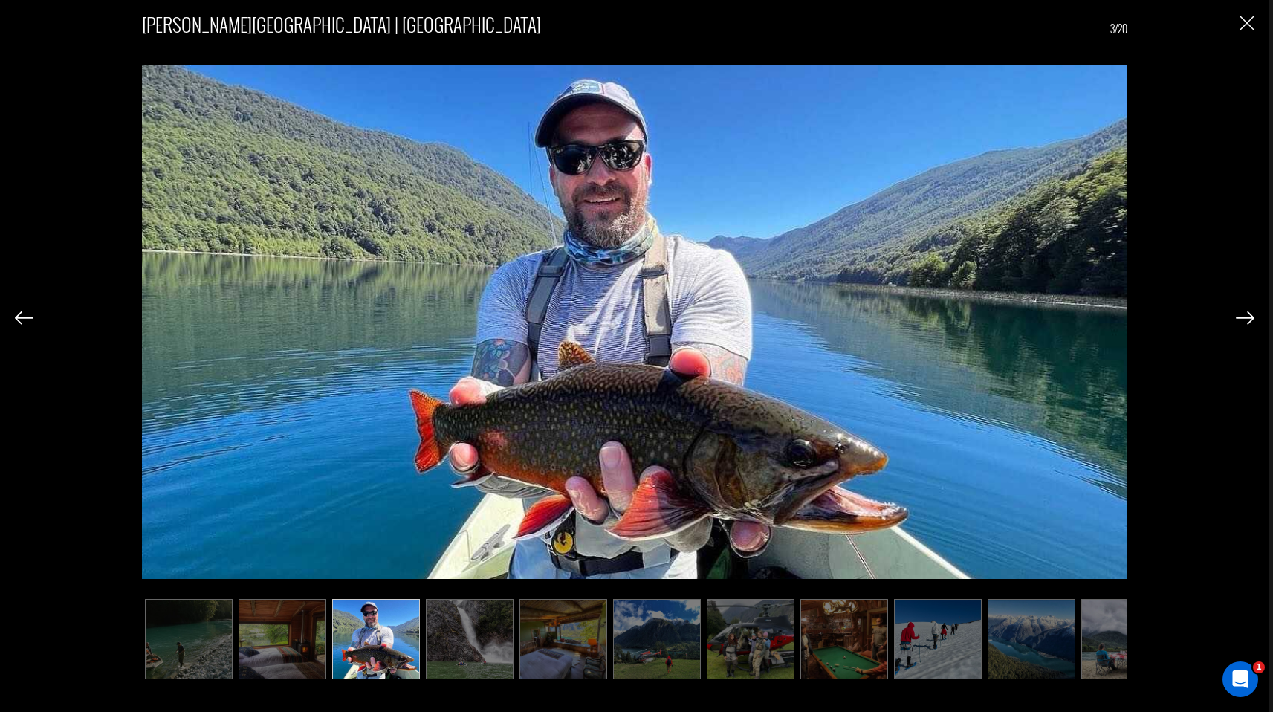
click at [1244, 313] on img at bounding box center [1245, 317] width 19 height 13
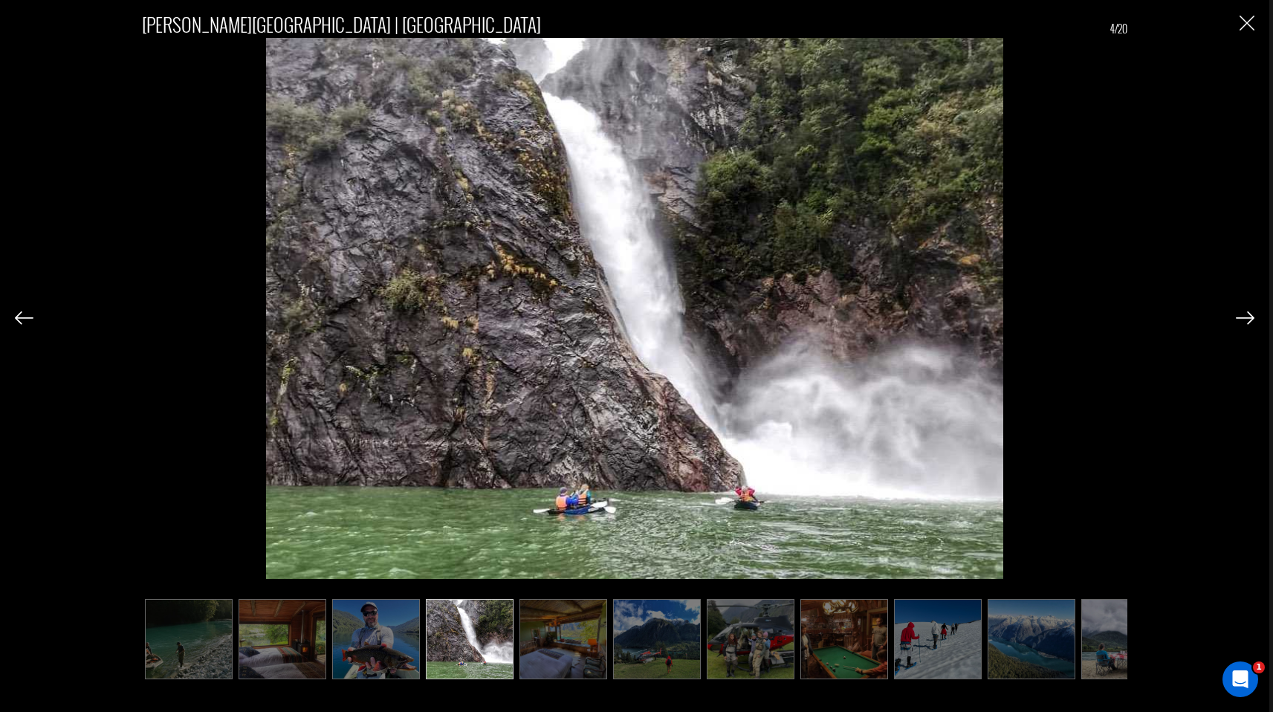
click at [1244, 313] on img at bounding box center [1245, 317] width 19 height 13
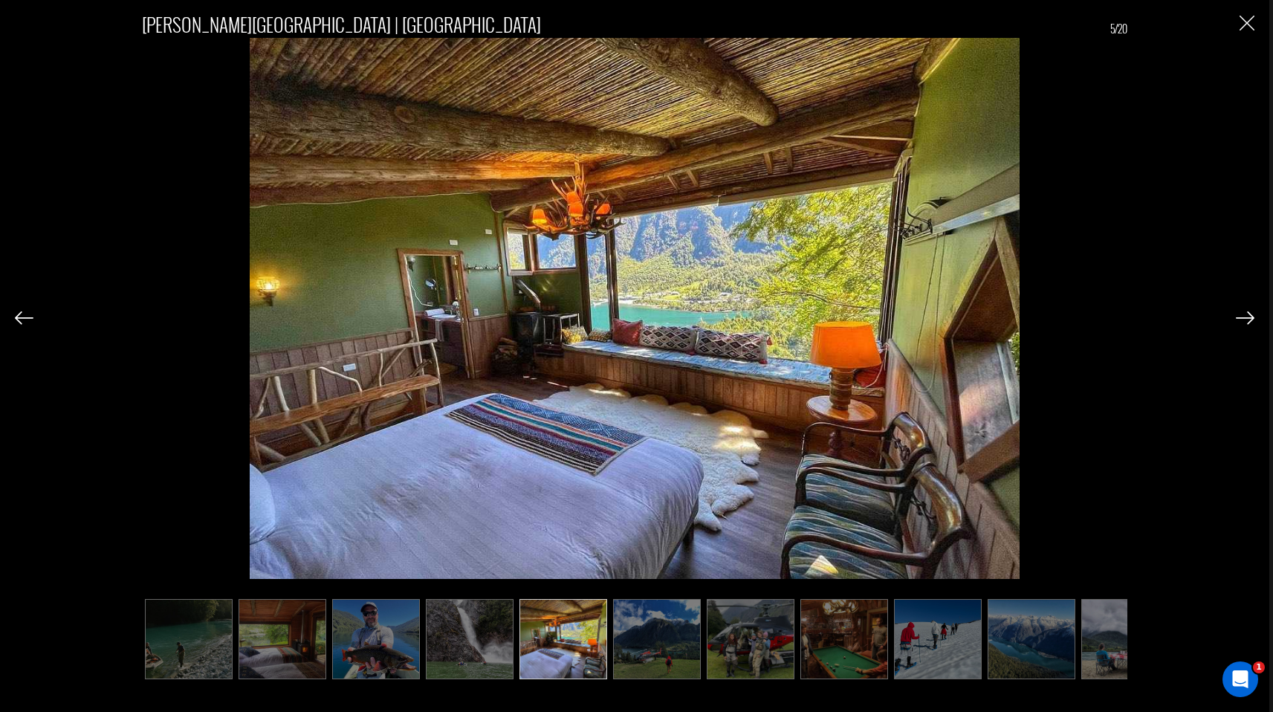
click at [1244, 313] on img at bounding box center [1245, 317] width 19 height 13
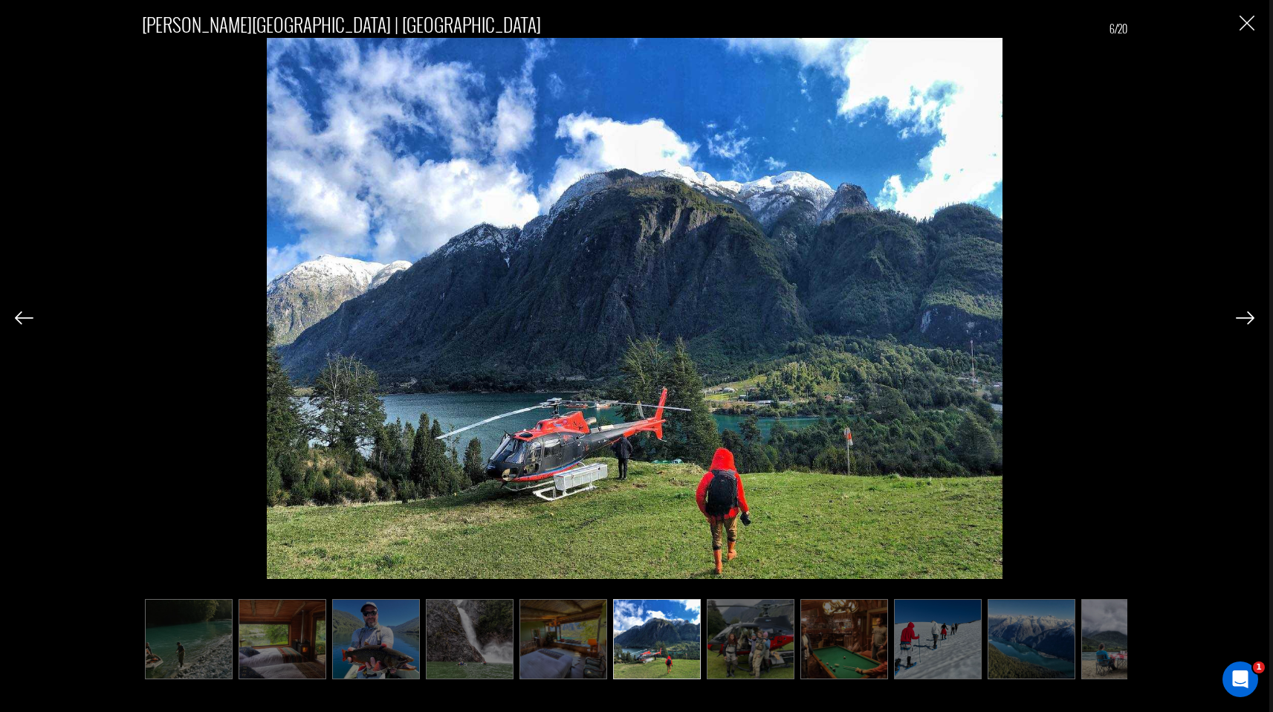
click at [1244, 313] on img at bounding box center [1245, 317] width 19 height 13
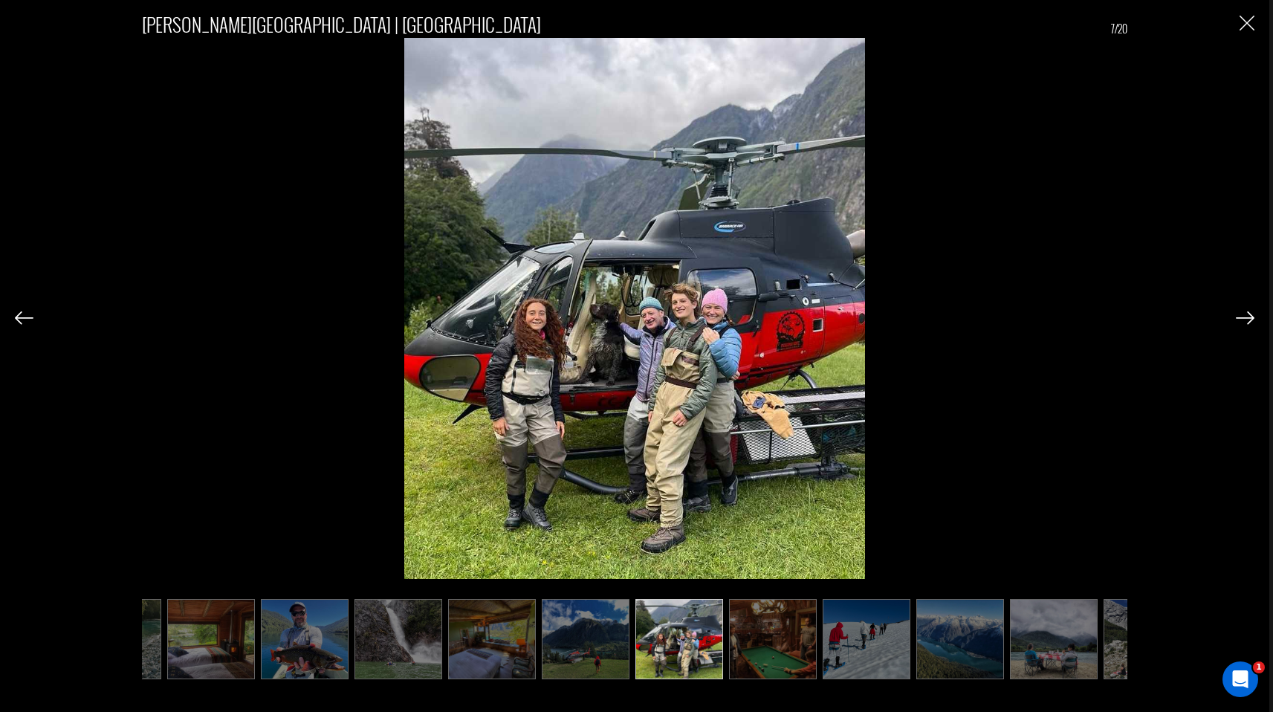
scroll to position [0, 74]
click at [1244, 313] on img at bounding box center [1245, 317] width 19 height 13
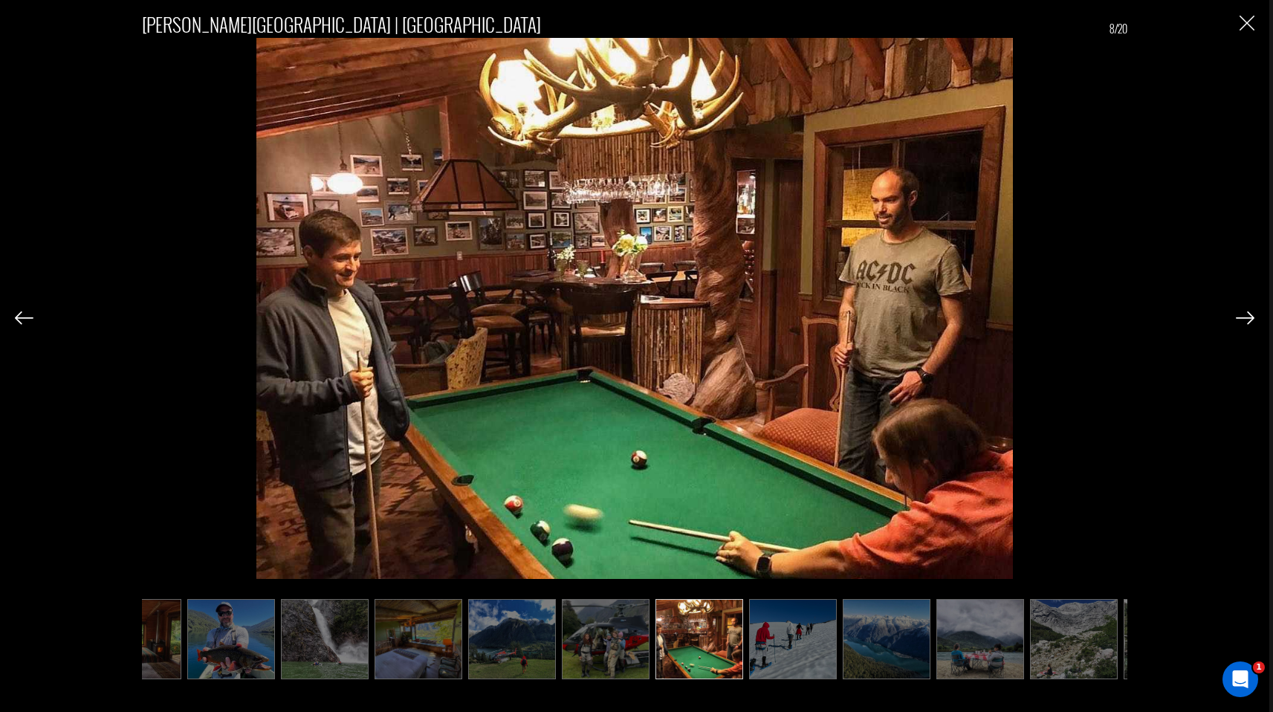
scroll to position [0, 149]
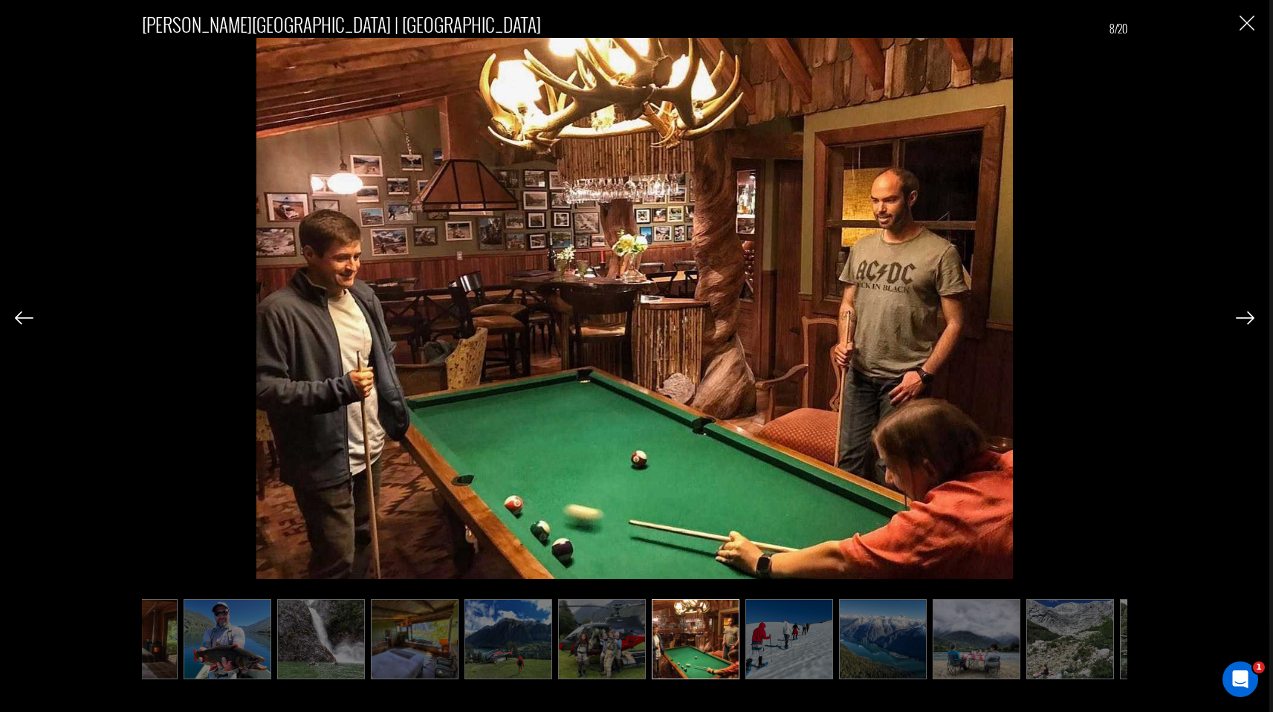
click at [1244, 313] on img at bounding box center [1245, 317] width 19 height 13
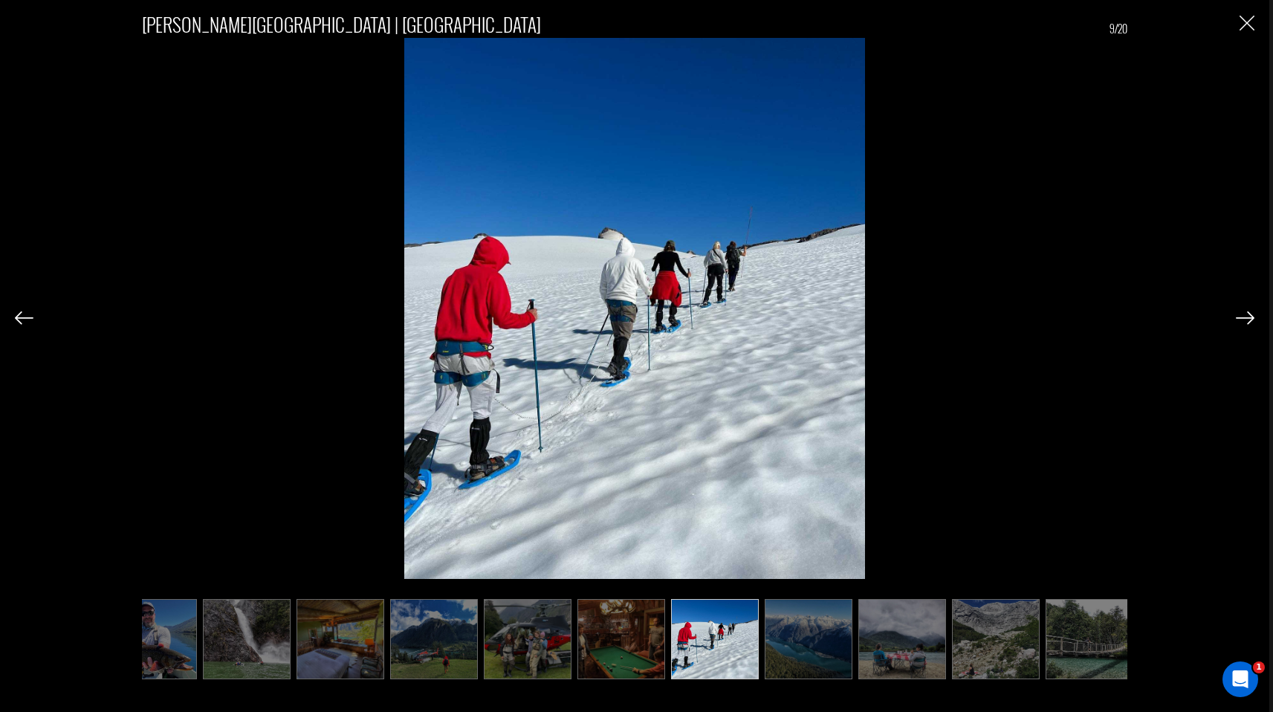
click at [1244, 313] on img at bounding box center [1245, 317] width 19 height 13
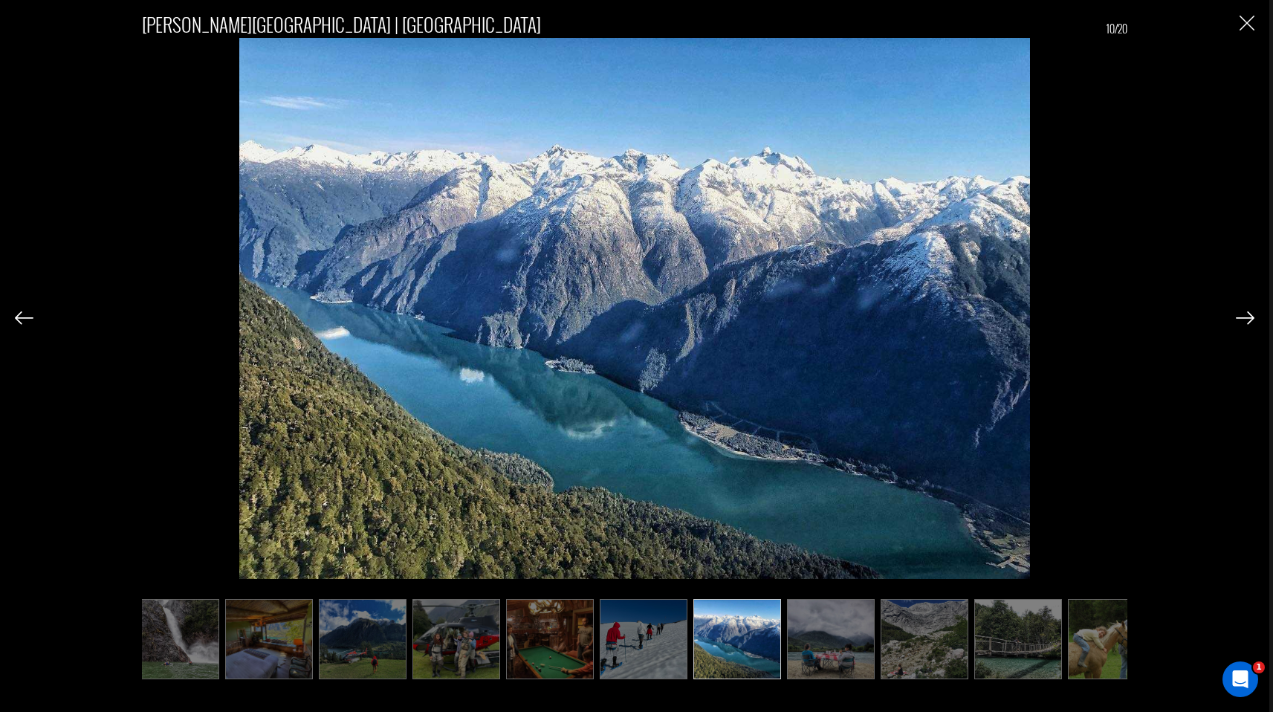
scroll to position [0, 297]
click at [1244, 313] on img at bounding box center [1245, 317] width 19 height 13
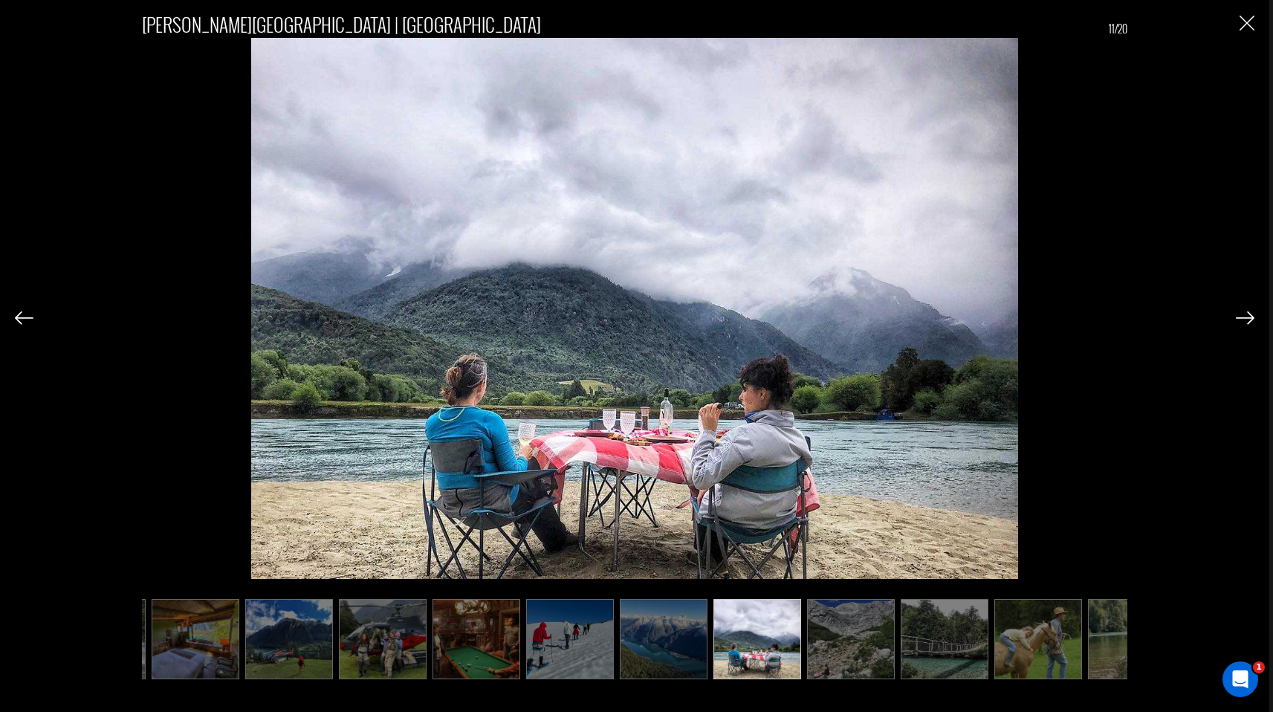
scroll to position [0, 372]
click at [1244, 313] on img at bounding box center [1245, 317] width 19 height 13
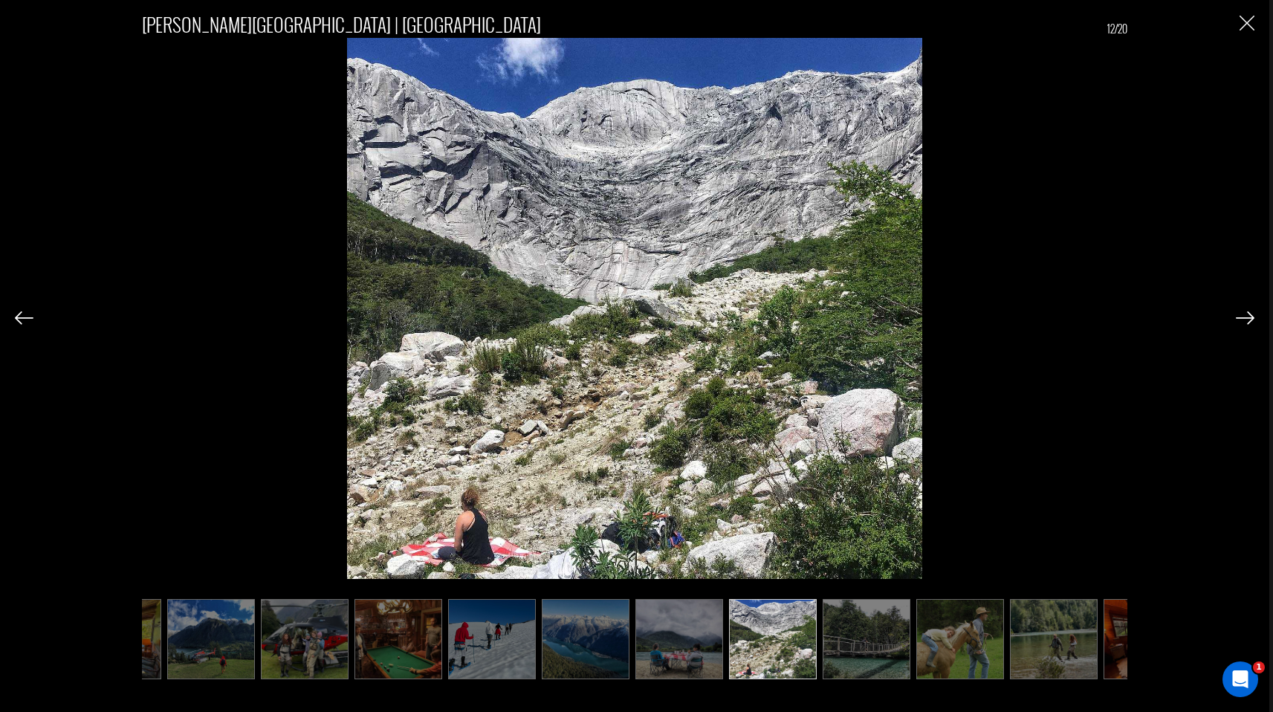
click at [1244, 313] on img at bounding box center [1245, 317] width 19 height 13
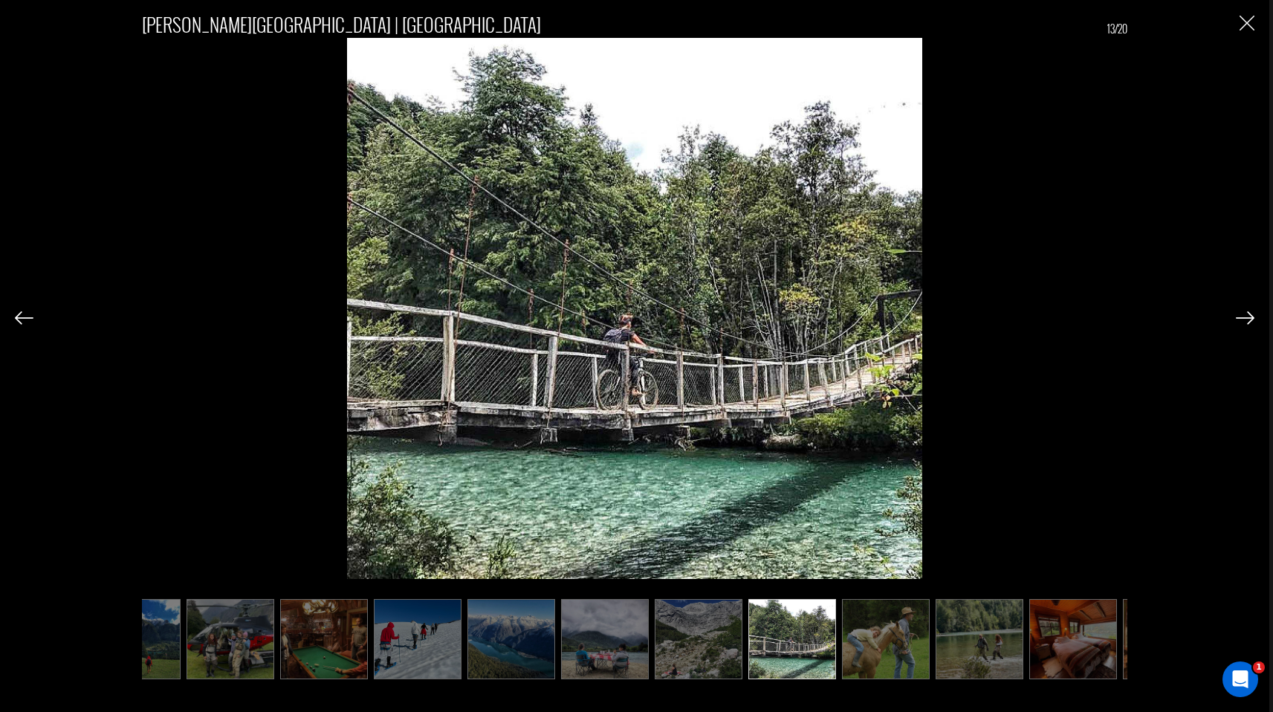
click at [1244, 313] on img at bounding box center [1245, 317] width 19 height 13
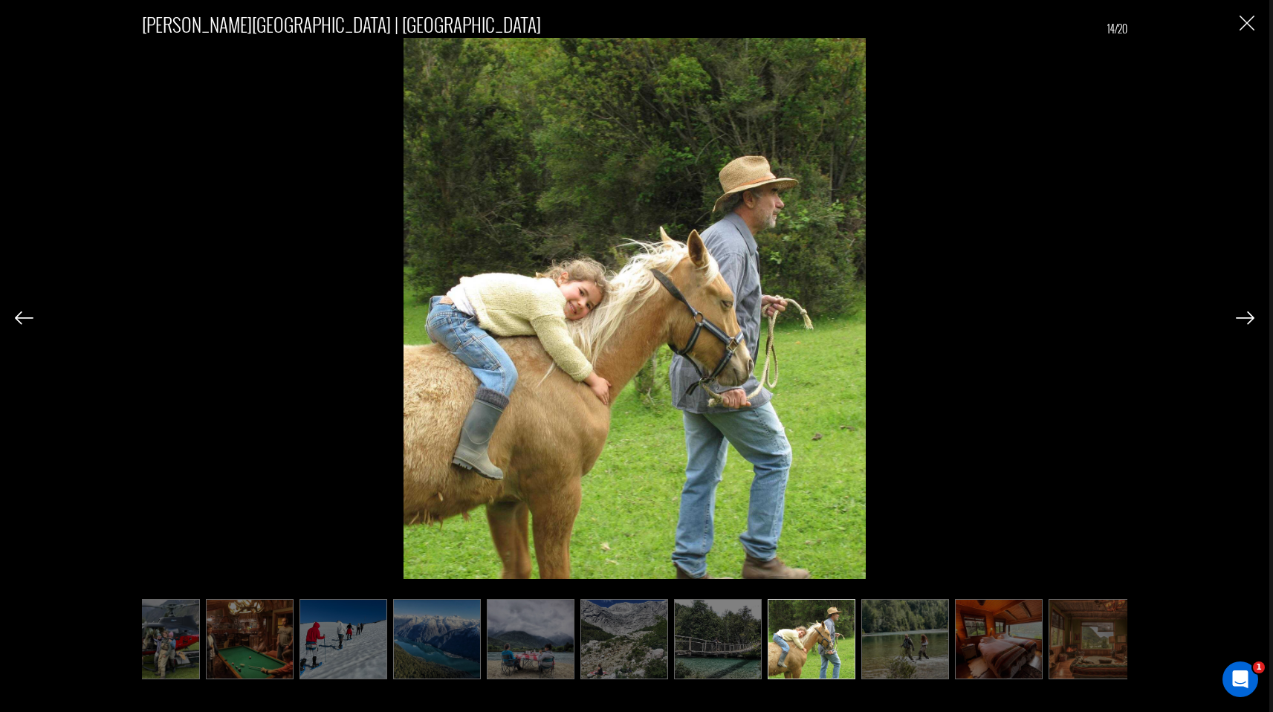
click at [1244, 313] on img at bounding box center [1245, 317] width 19 height 13
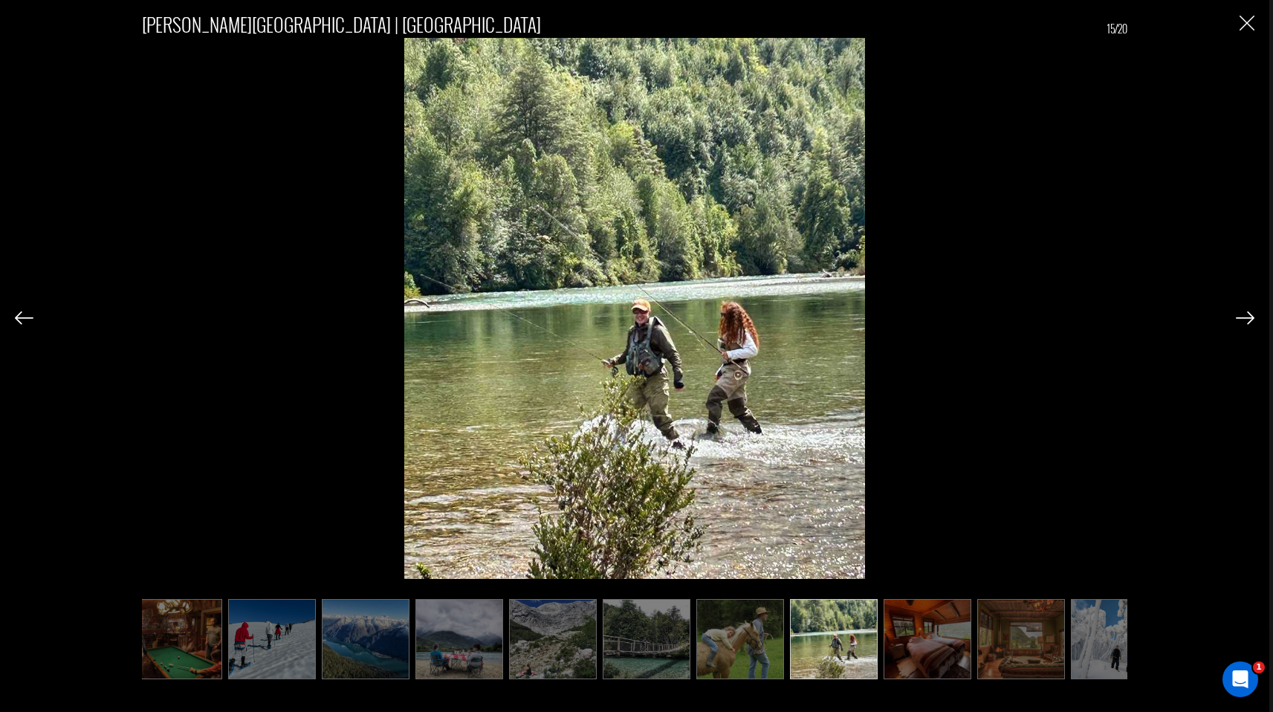
click at [1244, 313] on img at bounding box center [1245, 317] width 19 height 13
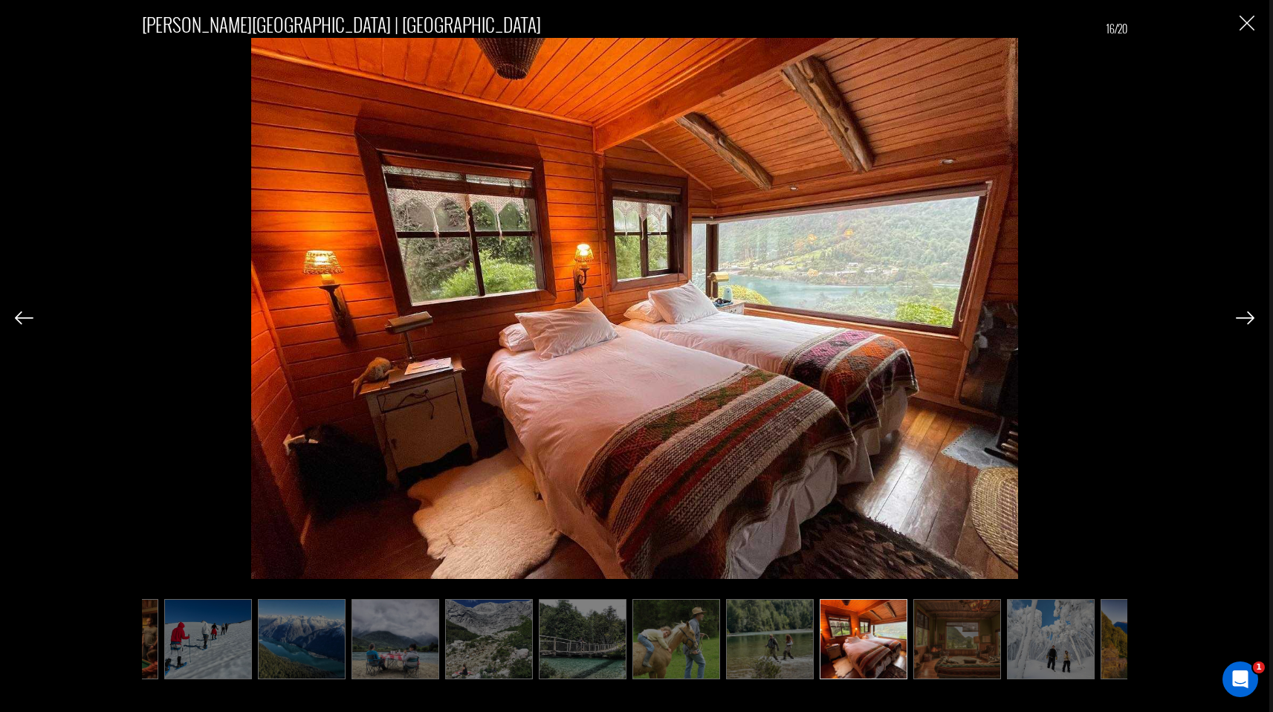
click at [1244, 313] on img at bounding box center [1245, 317] width 19 height 13
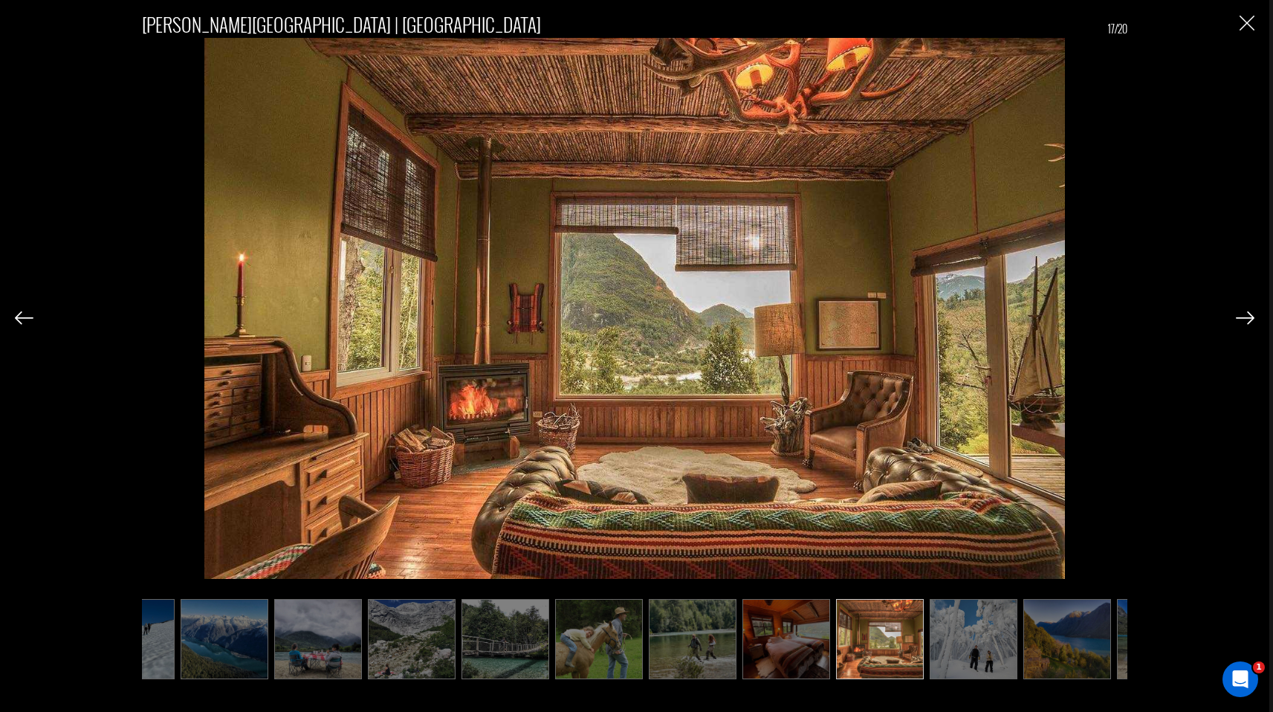
click at [1244, 313] on img at bounding box center [1245, 317] width 19 height 13
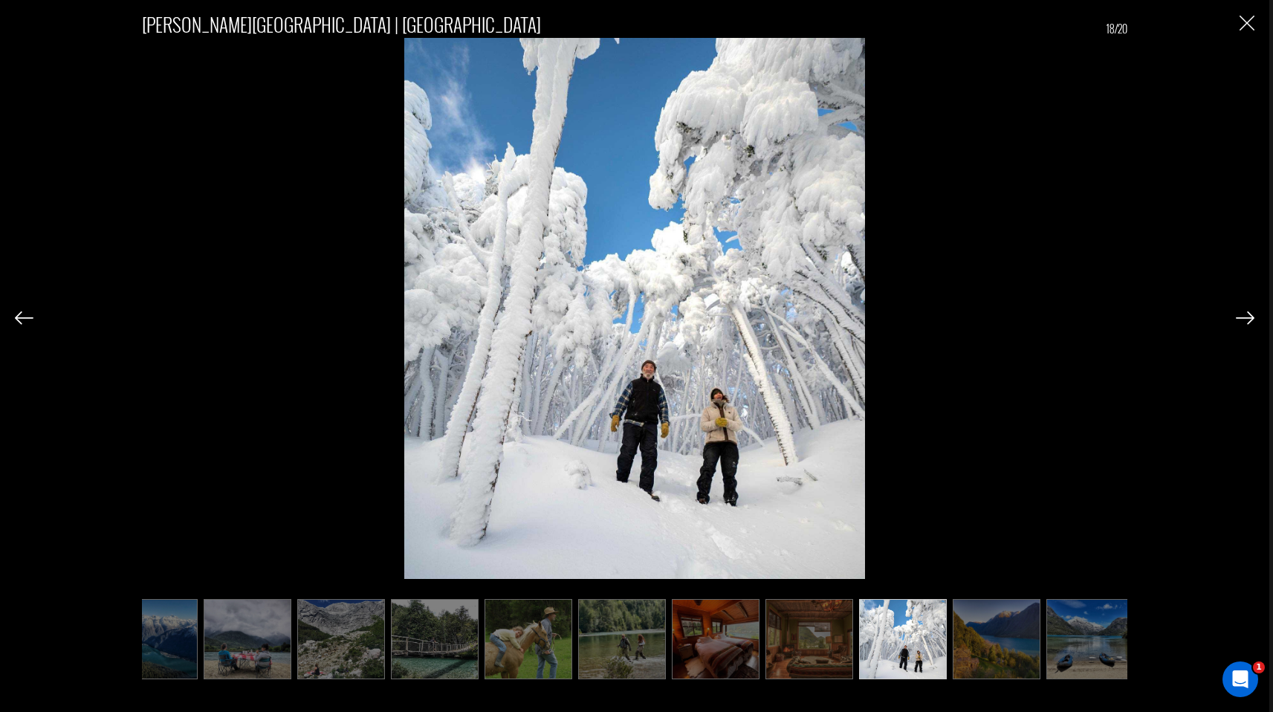
click at [1244, 313] on img at bounding box center [1245, 317] width 19 height 13
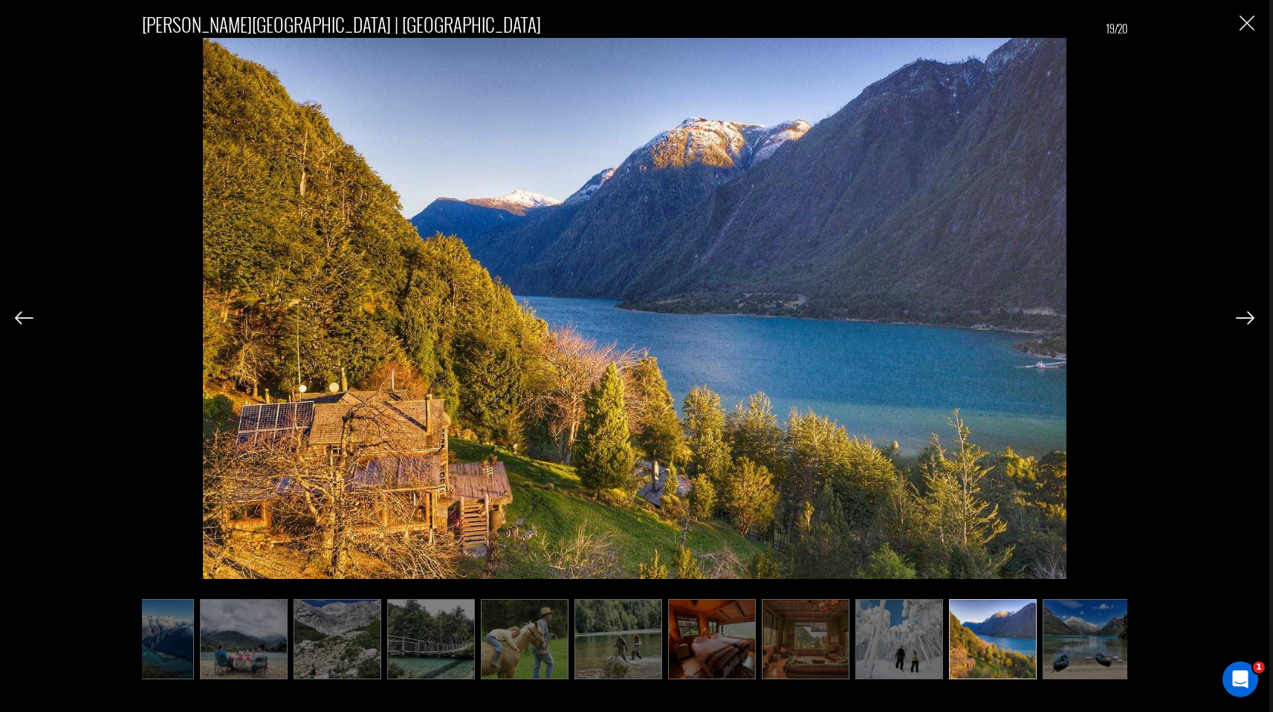
scroll to position [0, 887]
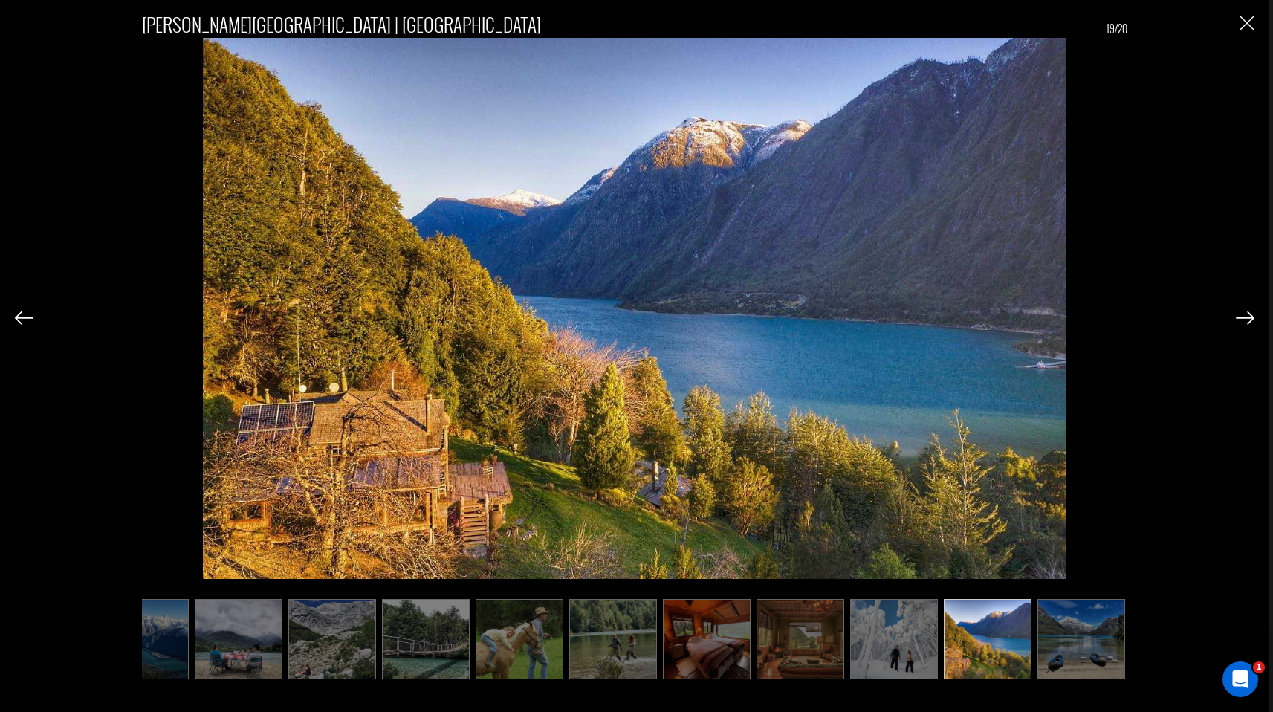
click at [1244, 313] on img at bounding box center [1245, 317] width 19 height 13
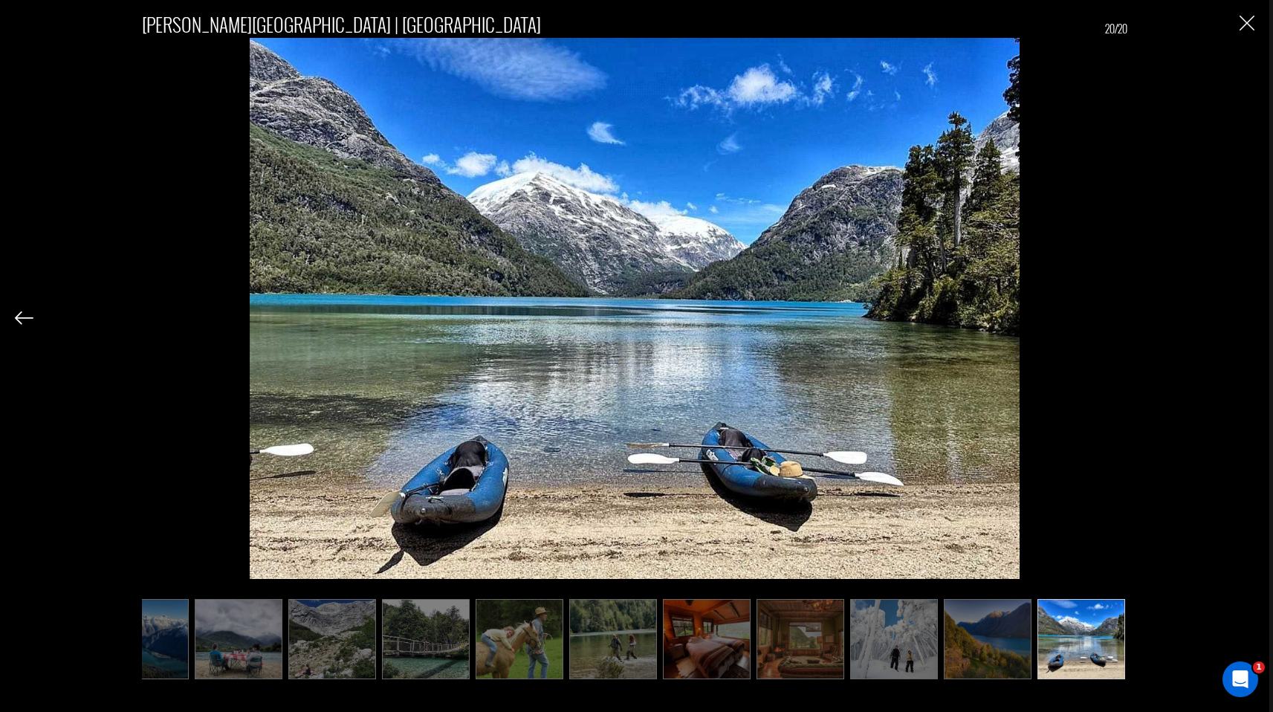
click at [1244, 313] on div "[PERSON_NAME][GEOGRAPHIC_DATA] | [GEOGRAPHIC_DATA] 20/20" at bounding box center [635, 338] width 1240 height 676
click at [1244, 27] on img "Close" at bounding box center [1247, 23] width 15 height 15
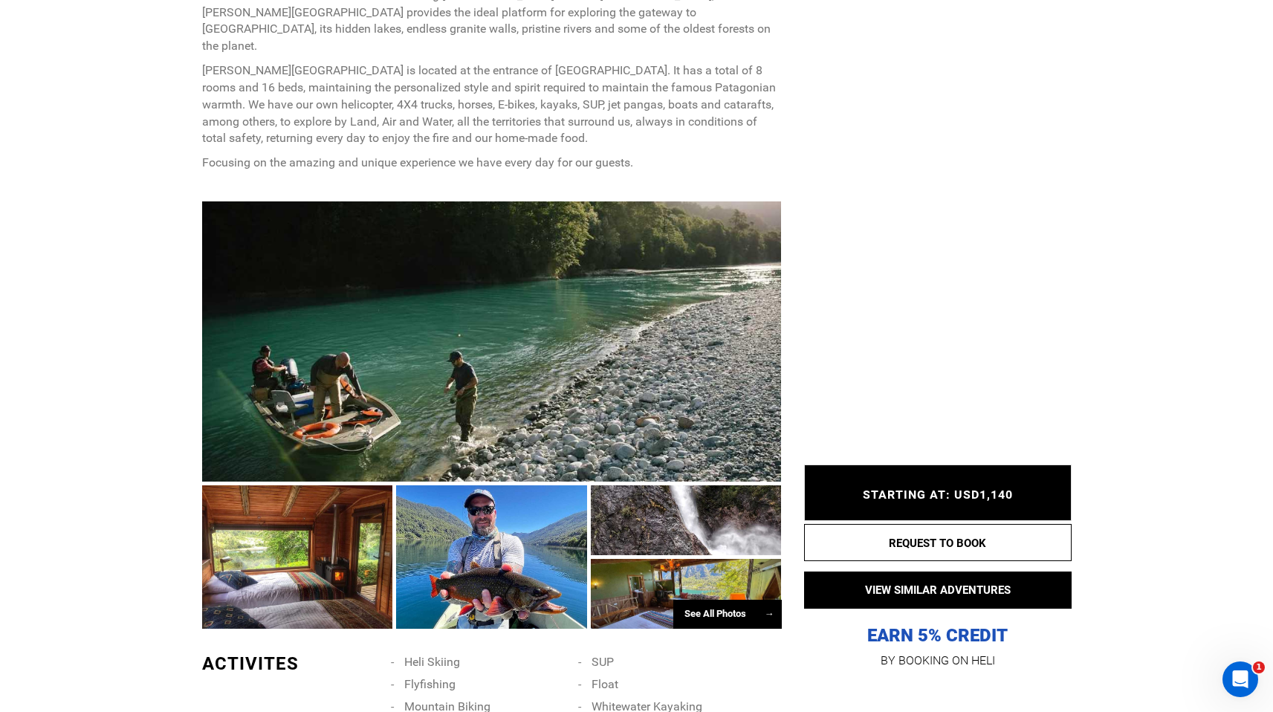
scroll to position [0, 0]
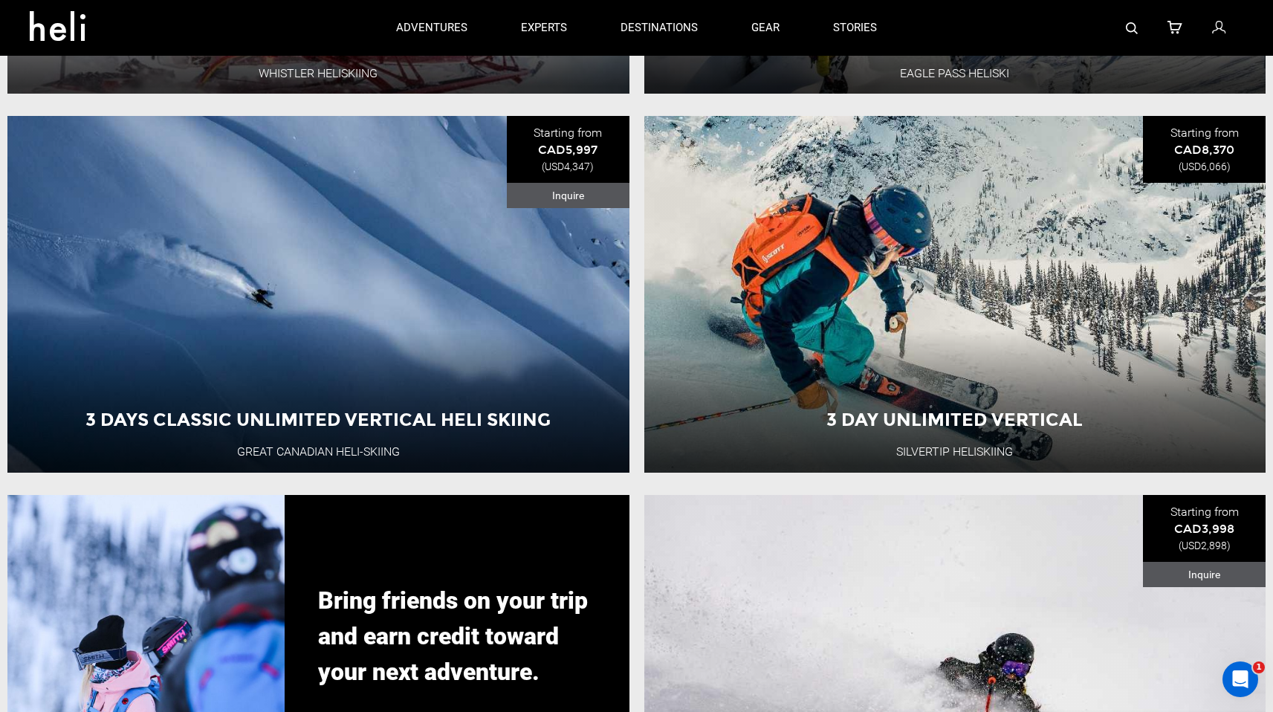
scroll to position [2271, 0]
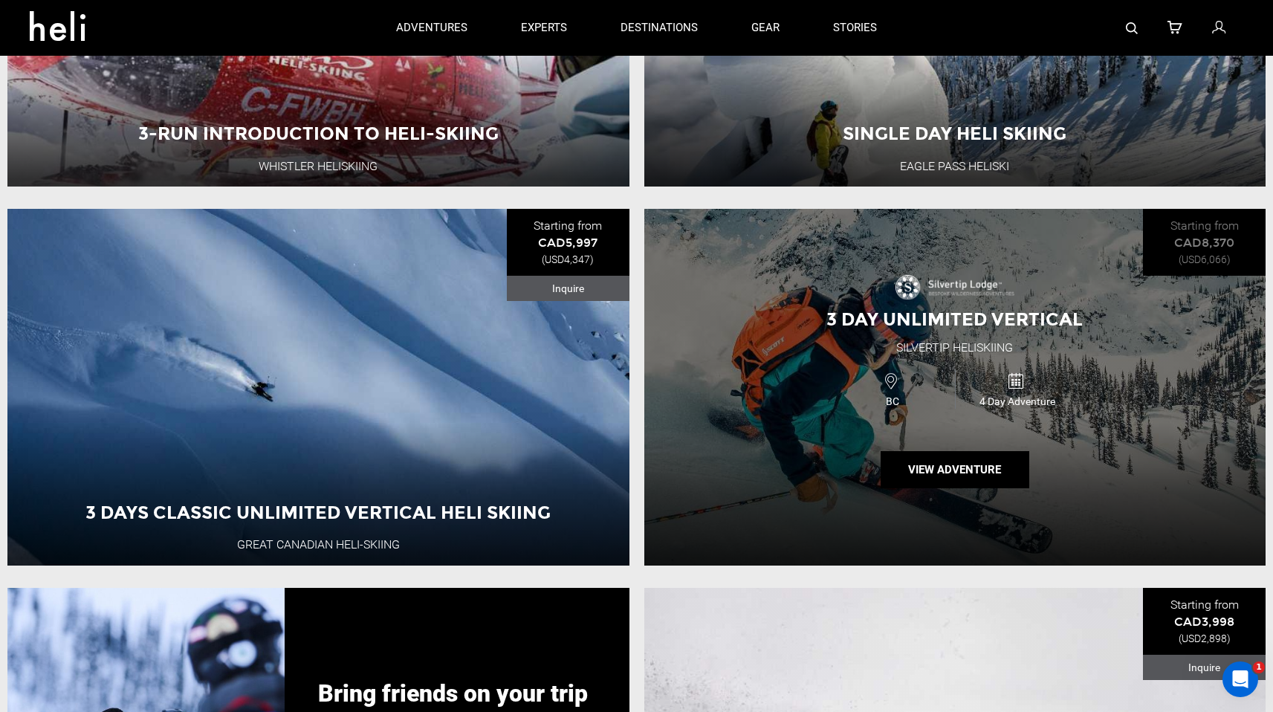
click at [739, 368] on div "3 Day Unlimited Vertical Silvertip Heliskiing BC 4 Day Adventure View Adventure" at bounding box center [955, 387] width 622 height 357
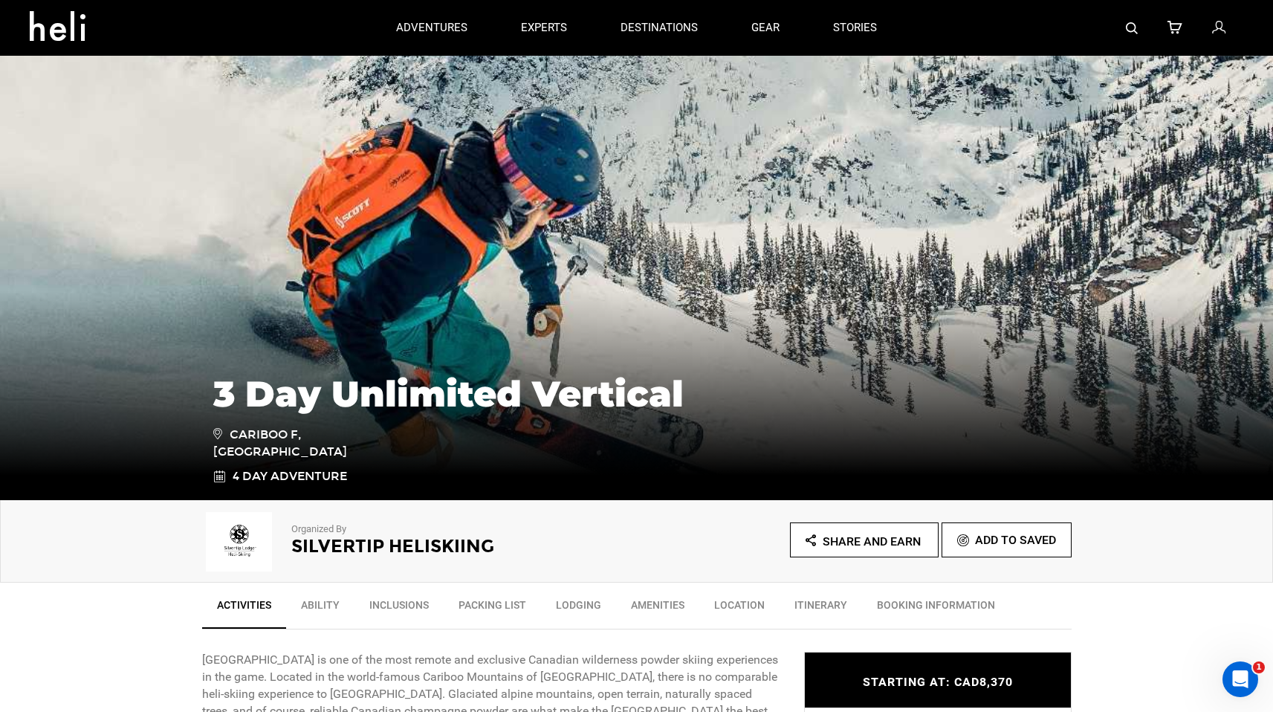
click at [380, 602] on link "Inclusions" at bounding box center [398, 608] width 89 height 37
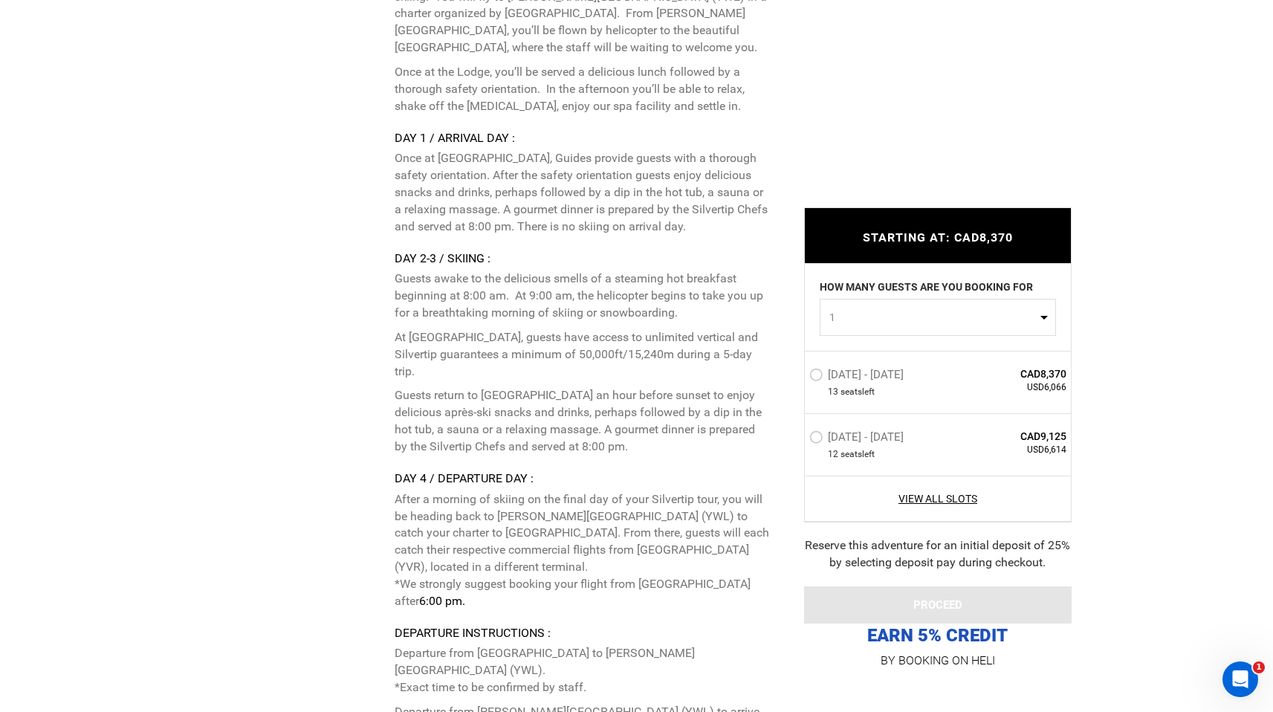
scroll to position [4016, 0]
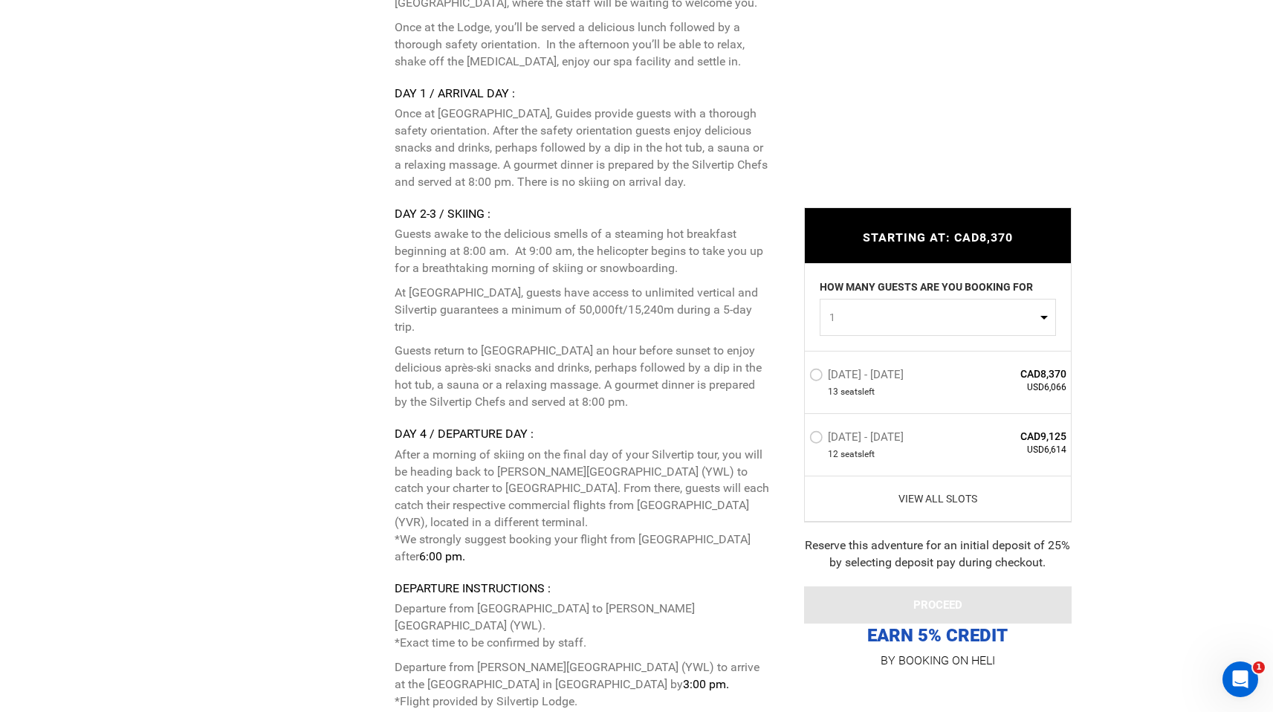
click at [956, 498] on link "View All Slots" at bounding box center [938, 498] width 258 height 15
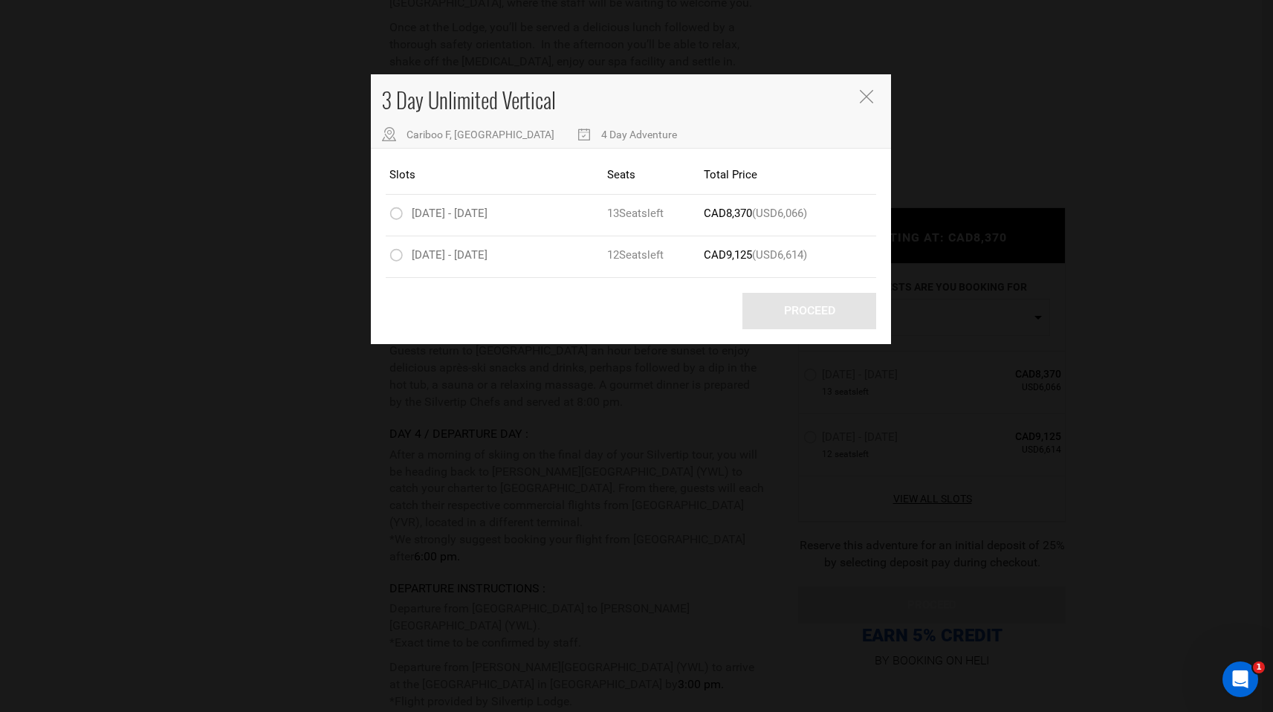
click at [669, 415] on div "3 Day Unlimited Vertical Cariboo F, BC 4 Day Adventure Slots Seats Total Price …" at bounding box center [636, 356] width 1273 height 712
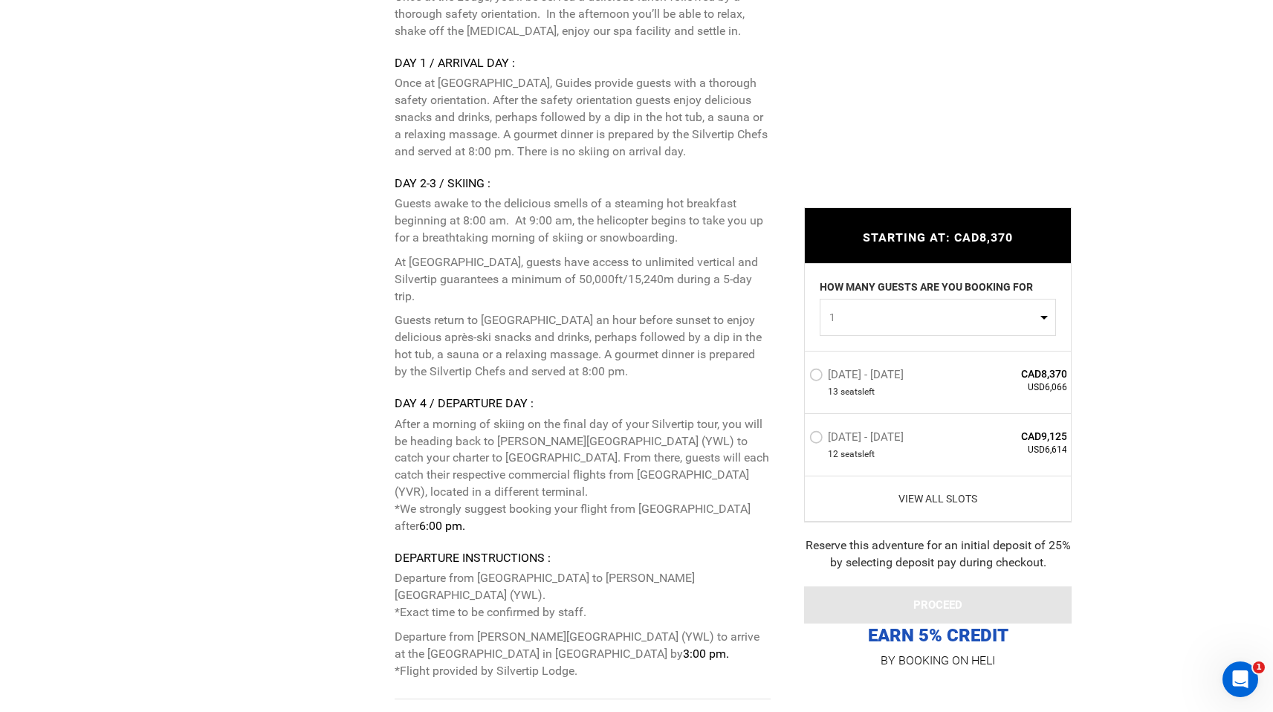
scroll to position [4047, 0]
click at [968, 321] on span "1" at bounding box center [932, 317] width 207 height 15
click at [907, 432] on link "4" at bounding box center [937, 431] width 235 height 27
select select "4"
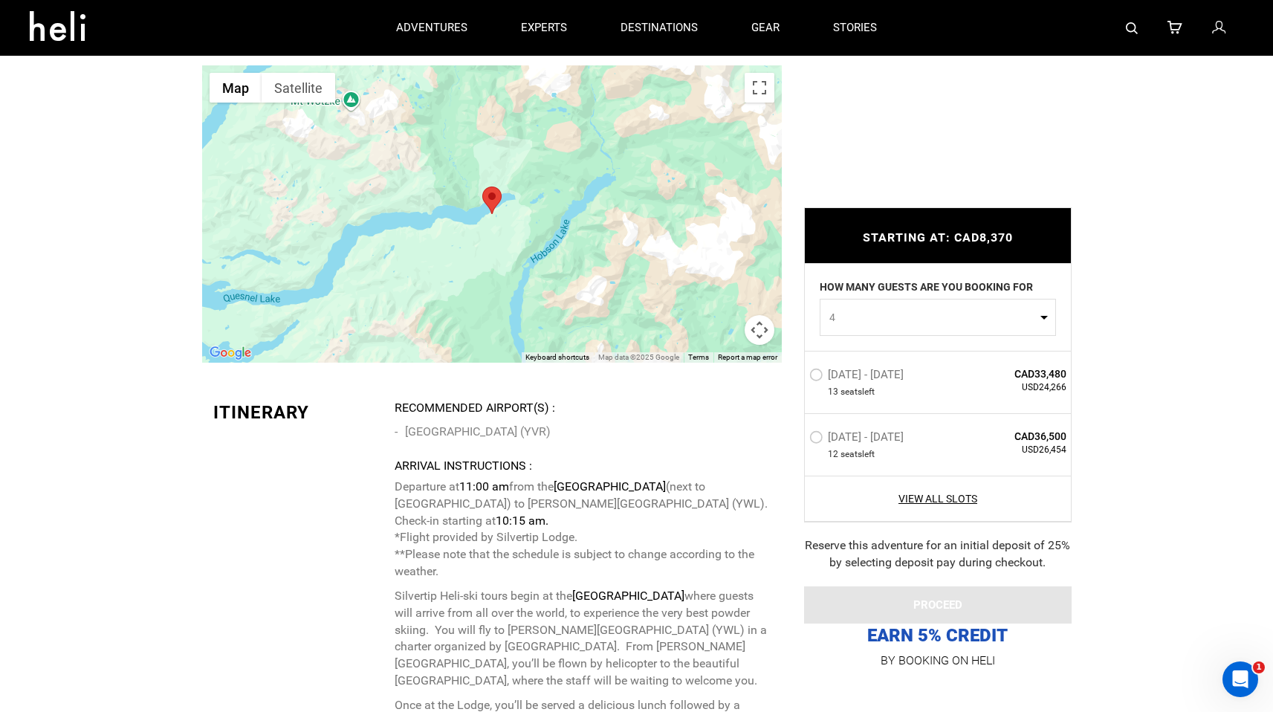
scroll to position [0, 0]
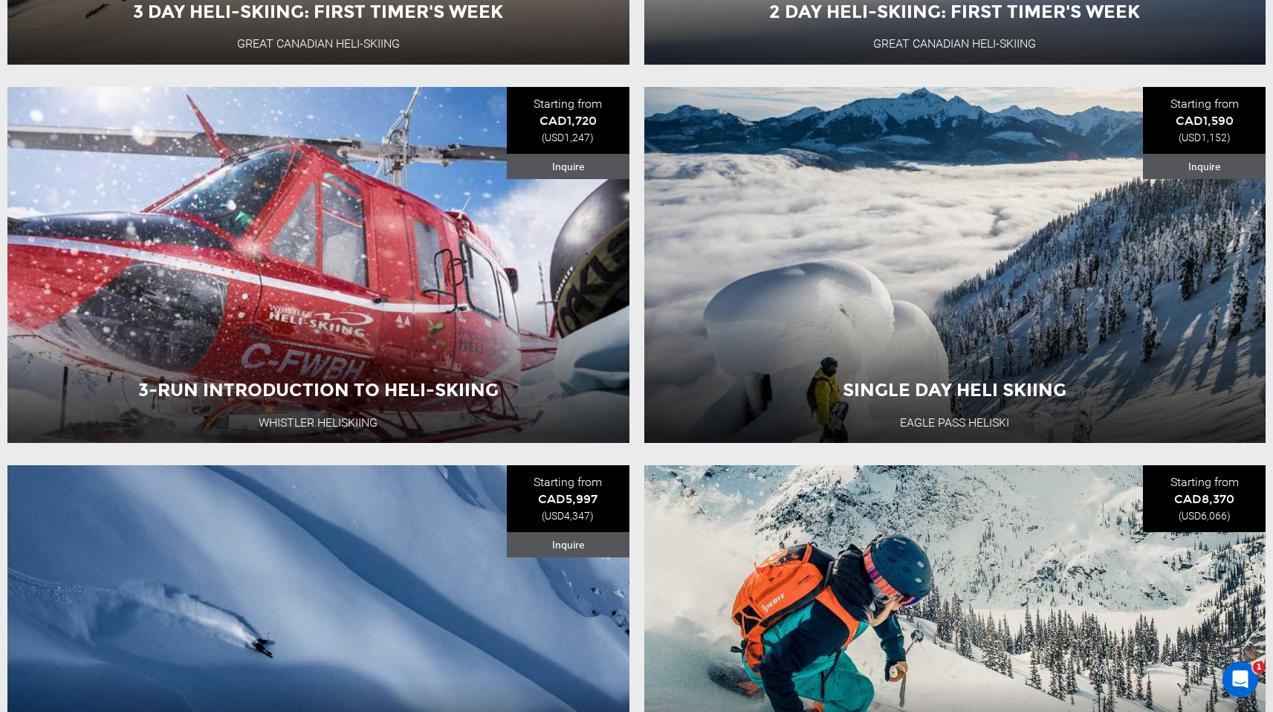
scroll to position [2107, 0]
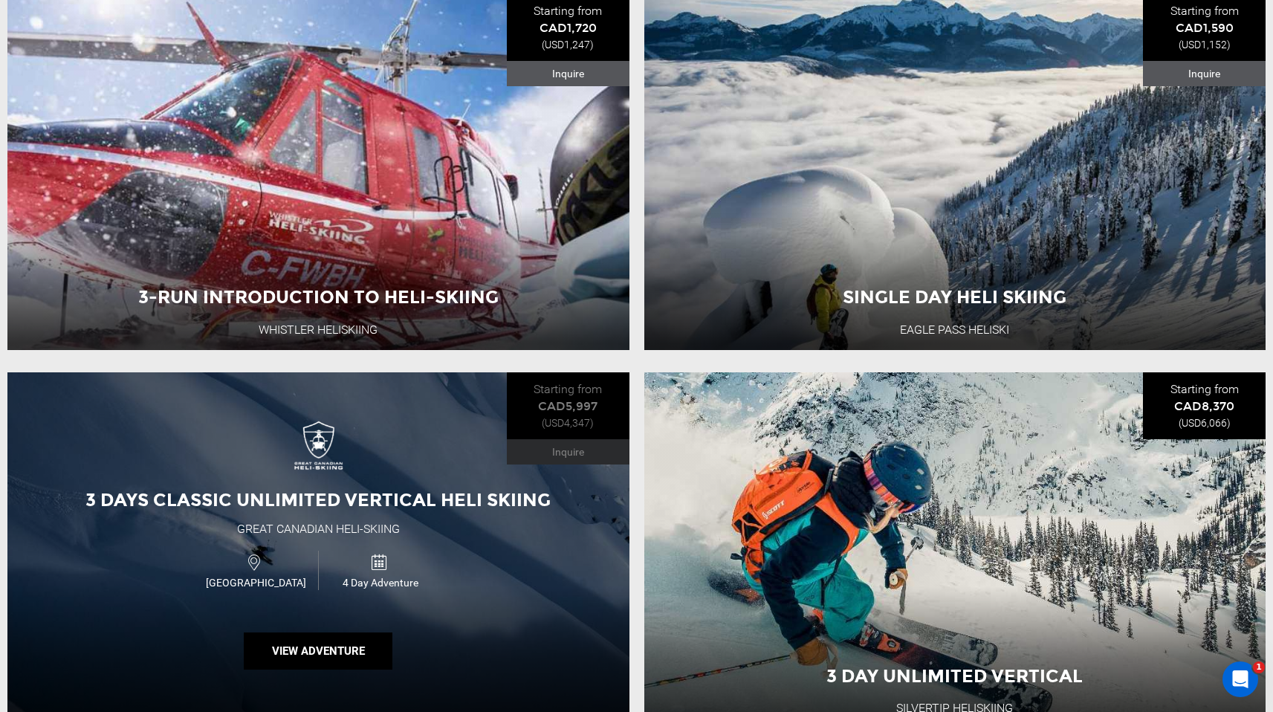
click at [575, 554] on div "3 Days Classic Unlimited Vertical Heli Skiing Great Canadian Heli-Skiing [GEOGR…" at bounding box center [318, 550] width 622 height 357
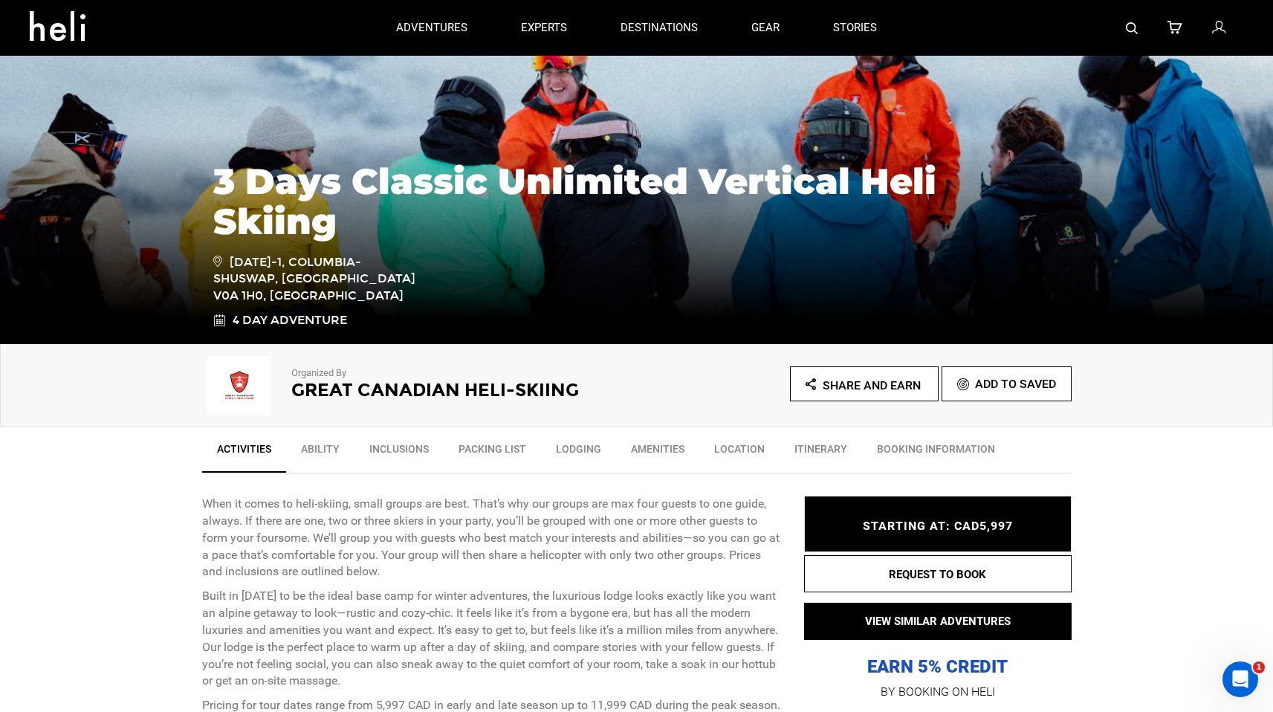
scroll to position [204, 0]
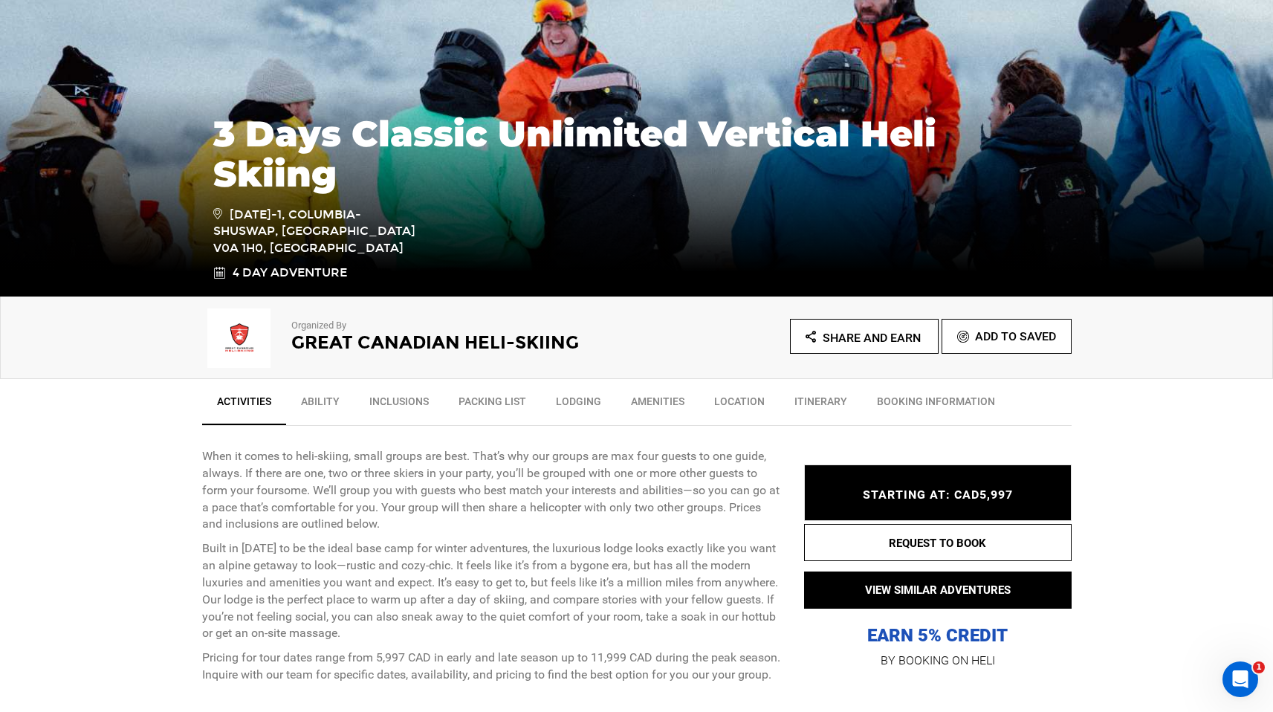
click at [580, 401] on link "Lodging" at bounding box center [578, 404] width 75 height 37
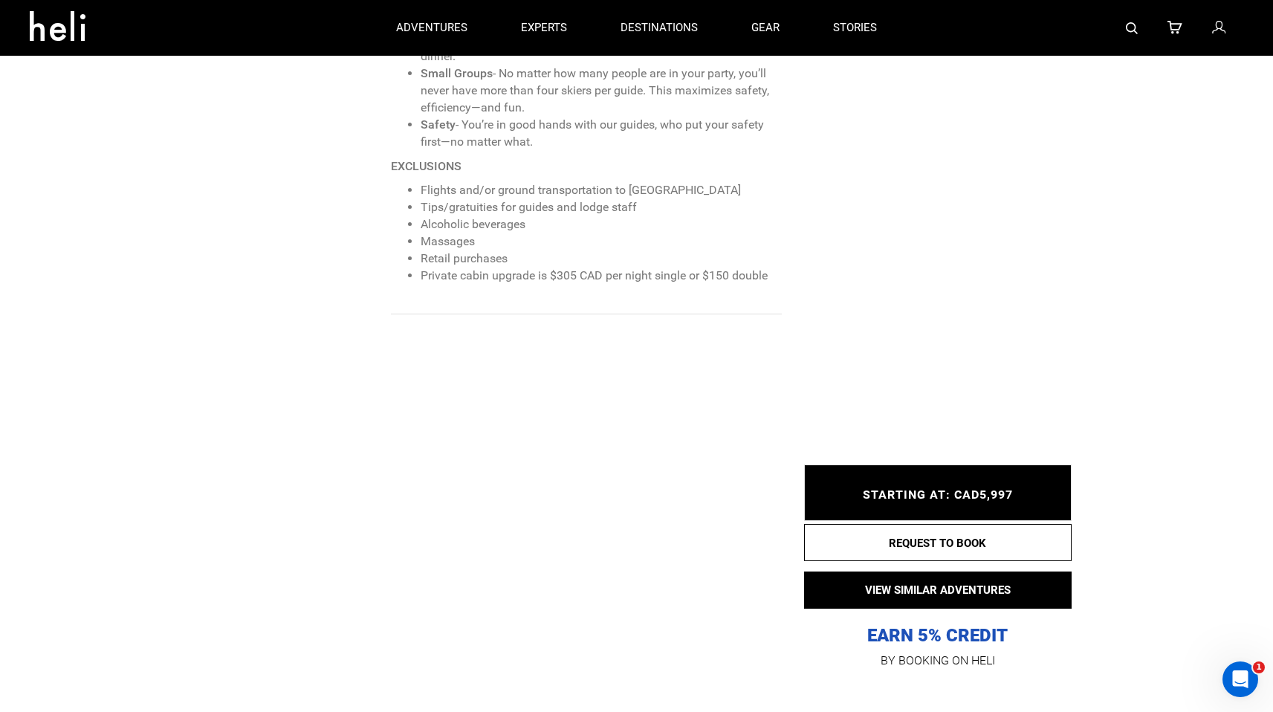
scroll to position [0, 0]
